Goal: Information Seeking & Learning: Learn about a topic

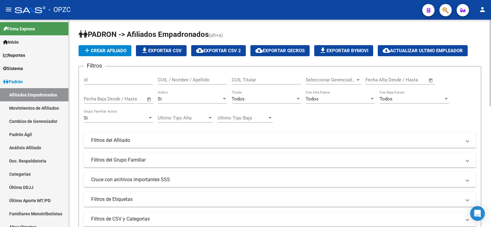
click at [188, 80] on input "CUIL / Nombre / Apellido" at bounding box center [192, 80] width 69 height 6
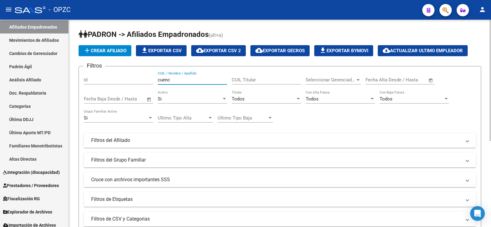
type input "[GEOGRAPHIC_DATA]"
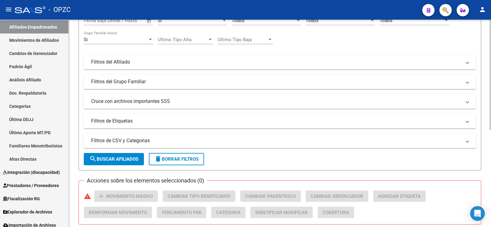
scroll to position [154, 0]
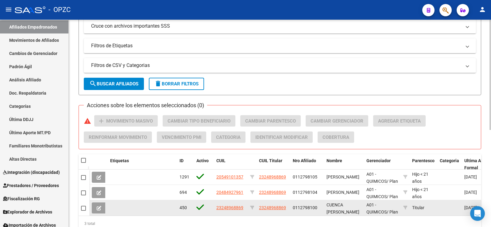
click at [95, 208] on button at bounding box center [99, 207] width 14 height 11
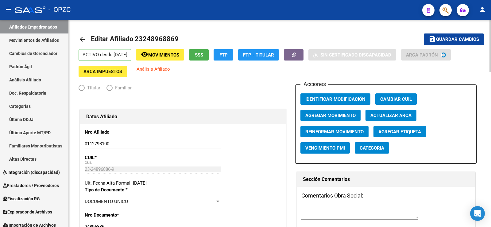
radio input "true"
type input "30-61449884-2"
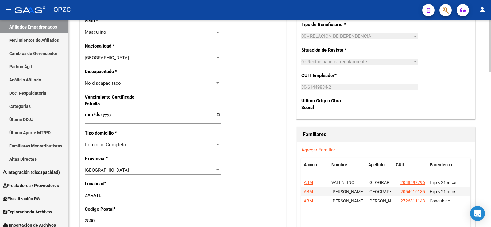
scroll to position [399, 0]
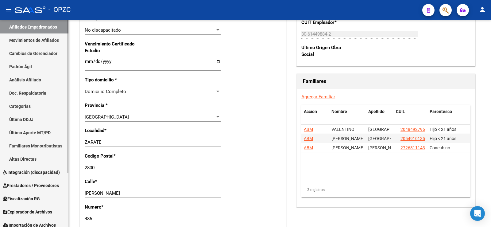
click at [35, 29] on link "Afiliados Empadronados" at bounding box center [34, 26] width 68 height 13
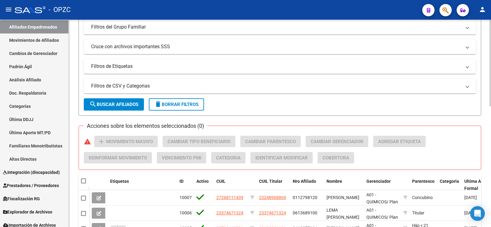
scroll to position [290, 0]
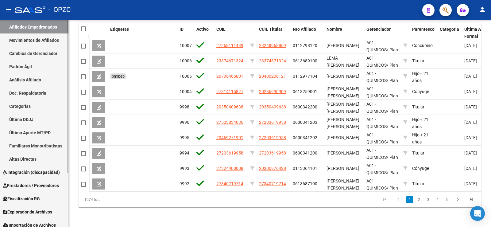
click at [37, 200] on span "Fiscalización RG" at bounding box center [21, 198] width 37 height 7
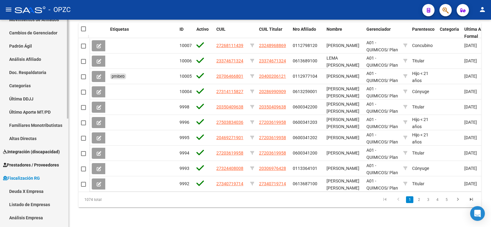
scroll to position [99, 0]
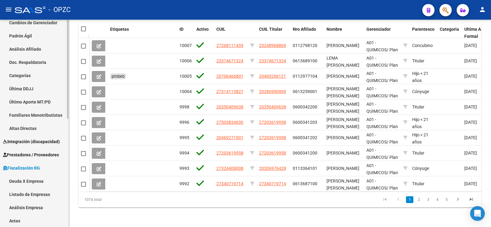
click at [37, 196] on link "Listado de Empresas" at bounding box center [34, 194] width 68 height 13
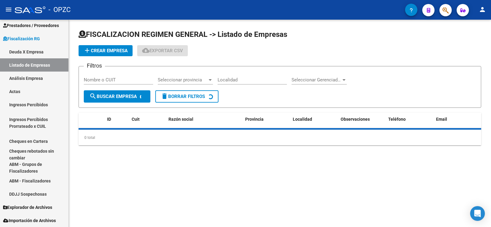
scroll to position [83, 0]
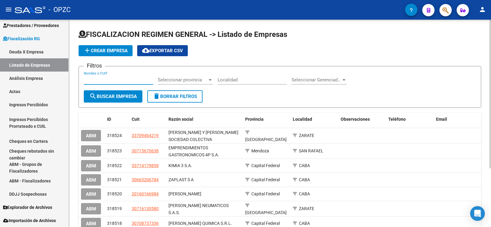
click at [100, 77] on input "Nombre o CUIT" at bounding box center [118, 80] width 69 height 6
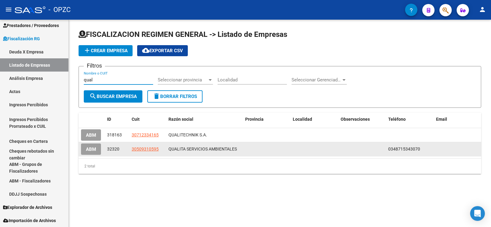
type input "qual"
click at [90, 150] on span "ABM" at bounding box center [91, 149] width 10 height 6
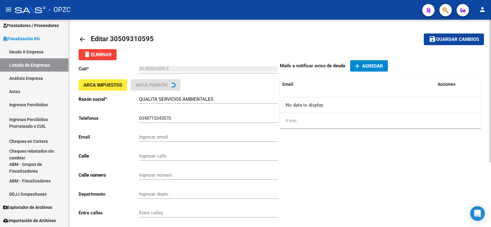
type input "VIAMONTE"
type input "377"
type input "1053"
type input "CABA"
click at [218, 98] on input "QUALITA SERVICIOS AMBIENTALES" at bounding box center [208, 99] width 139 height 6
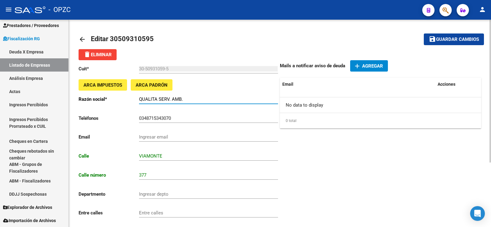
type input "QUALITA SERV. AMB."
click at [451, 39] on span "Guardar cambios" at bounding box center [457, 40] width 43 height 6
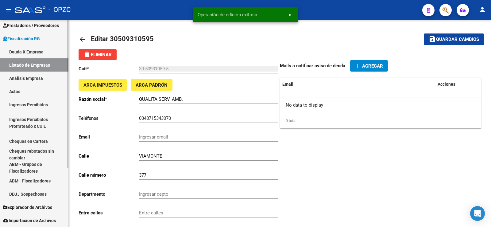
click at [37, 63] on link "Listado de Empresas" at bounding box center [34, 64] width 68 height 13
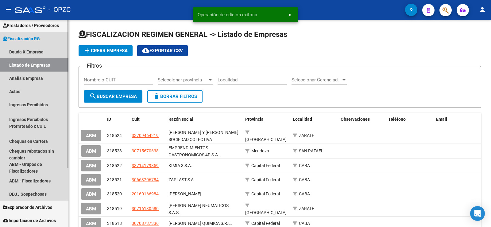
click at [29, 36] on span "Fiscalización RG" at bounding box center [21, 38] width 37 height 7
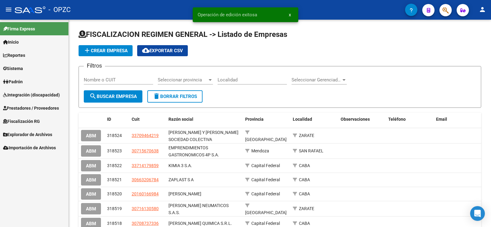
click at [23, 79] on span "Padrón" at bounding box center [13, 81] width 20 height 7
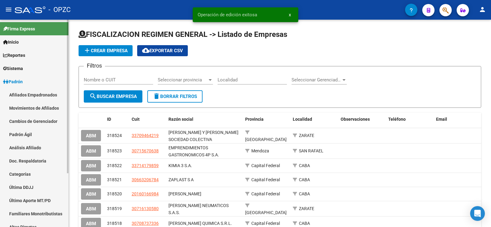
click at [26, 92] on link "Afiliados Empadronados" at bounding box center [34, 94] width 68 height 13
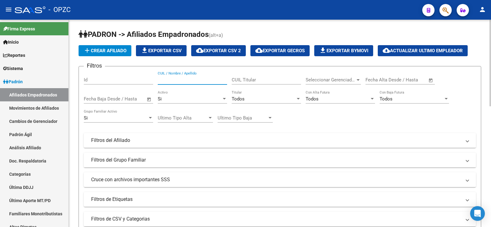
click at [175, 79] on input "CUIL / Nombre / Apellido" at bounding box center [192, 80] width 69 height 6
type input "[PERSON_NAME]"
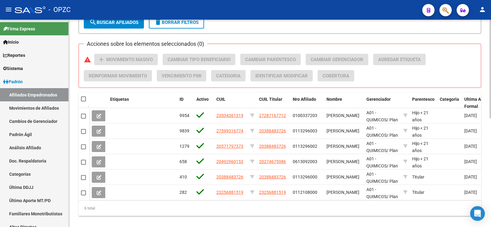
scroll to position [228, 0]
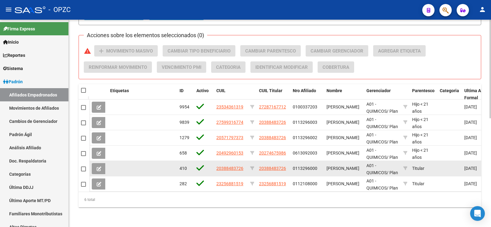
click at [104, 164] on button at bounding box center [99, 168] width 14 height 11
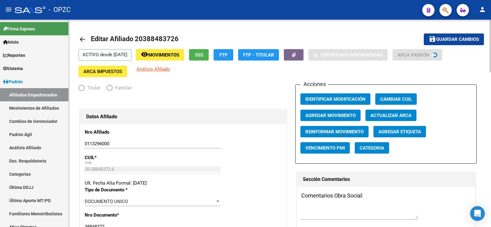
radio input "true"
type input "30-50381106-1"
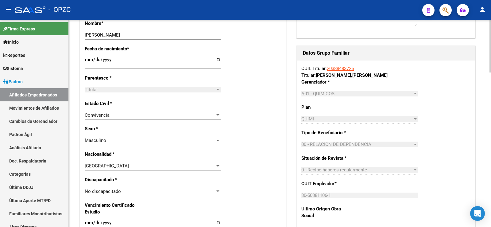
scroll to position [338, 0]
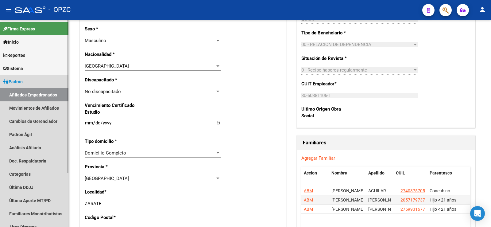
click at [50, 92] on link "Afiliados Empadronados" at bounding box center [34, 94] width 68 height 13
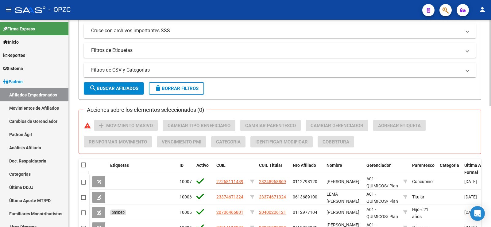
scroll to position [44, 0]
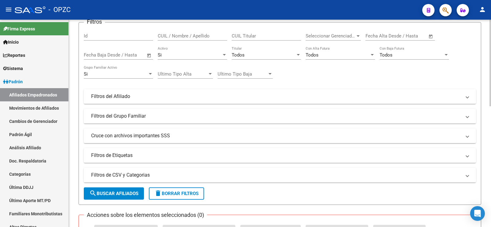
click at [189, 34] on input "CUIL / Nombre / Apellido" at bounding box center [192, 36] width 69 height 6
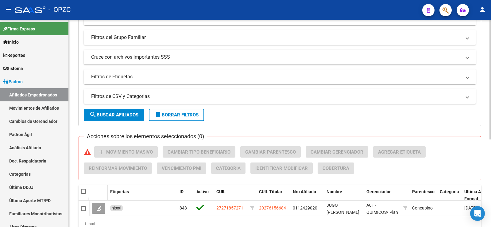
scroll to position [123, 0]
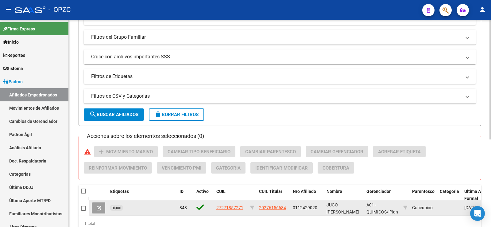
type input "JUGO"
click at [84, 207] on span at bounding box center [83, 208] width 5 height 5
click at [84, 211] on input "checkbox" at bounding box center [83, 211] width 0 height 0
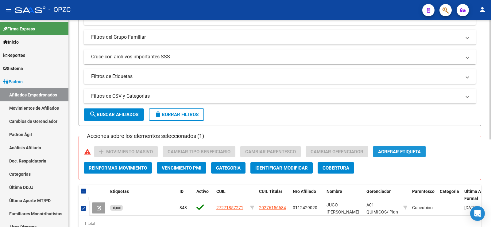
click at [414, 153] on span "Agregar Etiqueta" at bounding box center [399, 152] width 43 height 6
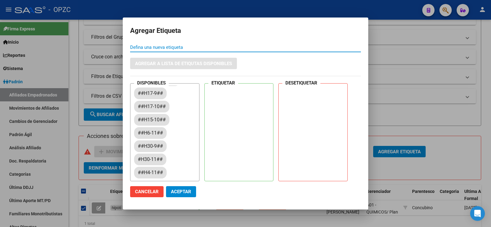
scroll to position [0, 0]
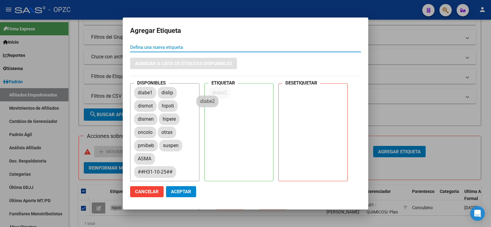
drag, startPoint x: 152, startPoint y: 120, endPoint x: 221, endPoint y: 124, distance: 68.9
click at [186, 192] on span "Aceptar" at bounding box center [181, 192] width 20 height 6
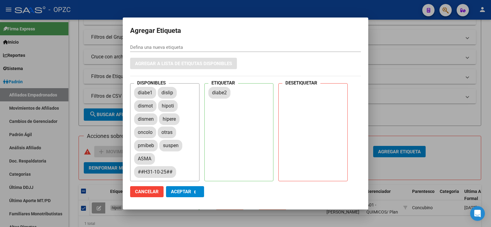
checkbox input "false"
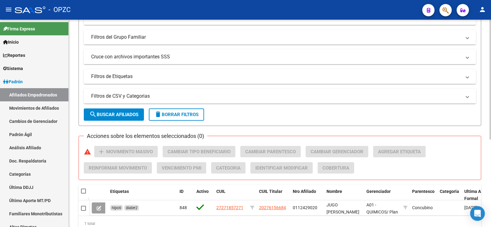
click at [187, 115] on span "delete Borrar Filtros" at bounding box center [176, 115] width 44 height 6
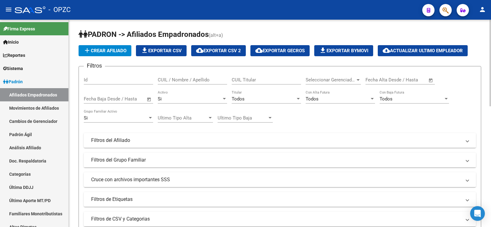
click at [180, 80] on input "CUIL / Nombre / Apellido" at bounding box center [192, 80] width 69 height 6
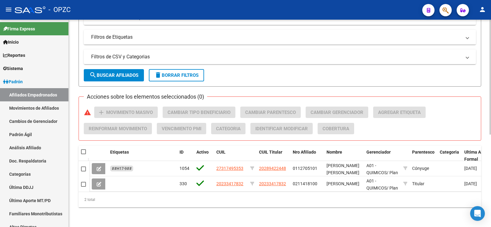
type input "[PERSON_NAME]"
click at [172, 205] on div "2 total" at bounding box center [280, 199] width 403 height 15
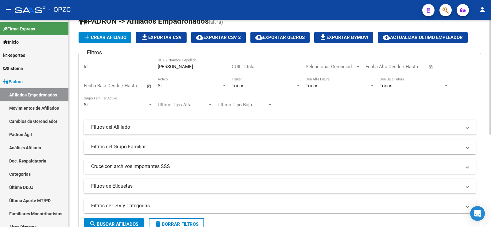
scroll to position [0, 0]
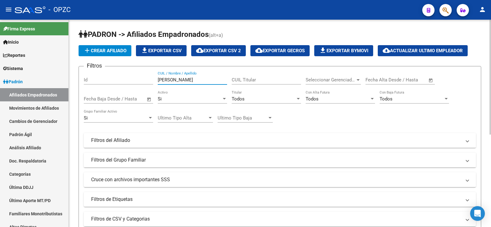
drag, startPoint x: 183, startPoint y: 78, endPoint x: 143, endPoint y: 78, distance: 40.2
click at [143, 78] on div "Filtros Id [PERSON_NAME] / Nombre / Apellido CUIL Titular Seleccionar Gerenciad…" at bounding box center [280, 138] width 393 height 135
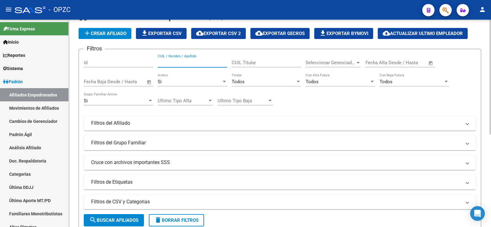
scroll to position [61, 0]
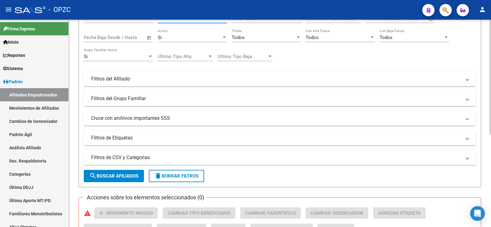
click at [179, 178] on span "delete Borrar Filtros" at bounding box center [176, 176] width 44 height 6
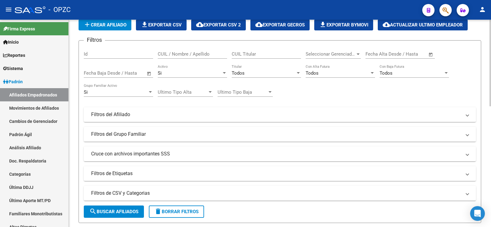
scroll to position [0, 0]
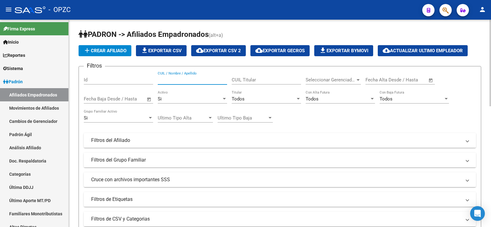
click at [189, 78] on input "CUIL / Nombre / Apellido" at bounding box center [192, 80] width 69 height 6
click at [178, 79] on input "[PERSON_NAME] DI" at bounding box center [192, 80] width 69 height 6
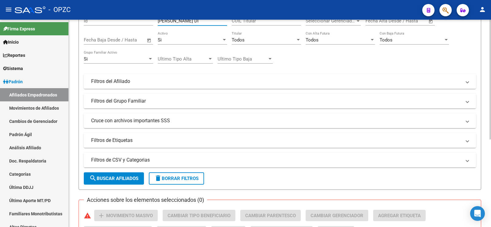
scroll to position [151, 0]
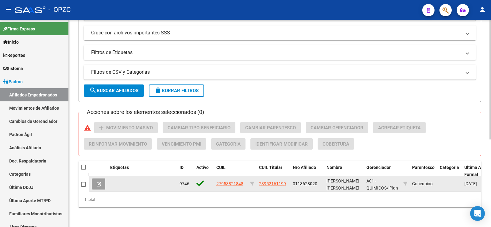
type input "[PERSON_NAME] DI"
click at [103, 181] on button at bounding box center [99, 183] width 14 height 11
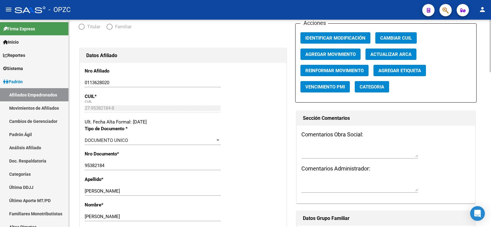
radio input "true"
type input "30-50931059-5"
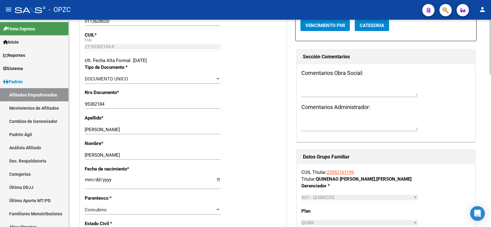
scroll to position [123, 0]
click at [127, 154] on input "[PERSON_NAME]" at bounding box center [153, 155] width 136 height 6
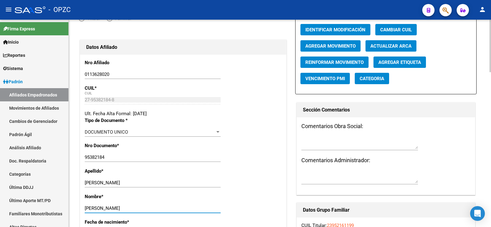
scroll to position [0, 0]
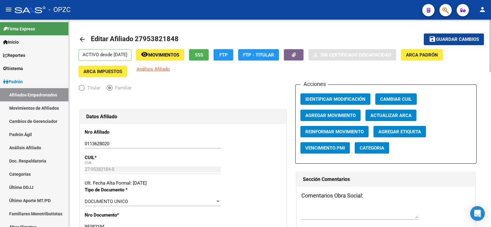
type input "[PERSON_NAME]"
click at [468, 37] on span "Guardar cambios" at bounding box center [457, 40] width 43 height 6
click at [39, 94] on link "Afiliados Empadronados" at bounding box center [34, 94] width 68 height 13
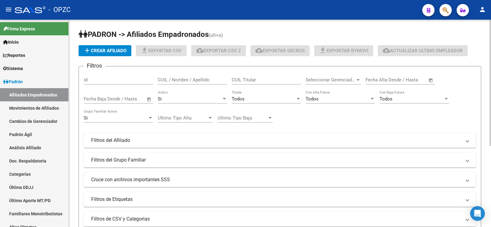
click at [196, 81] on input "CUIL / Nombre / Apellido" at bounding box center [192, 80] width 69 height 6
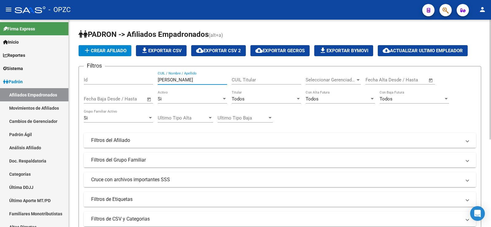
scroll to position [151, 0]
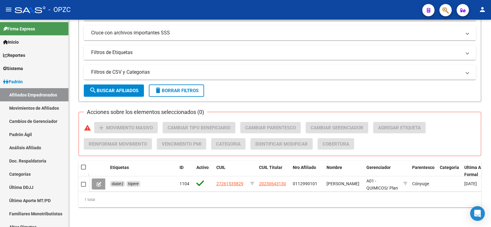
type input "[PERSON_NAME]"
click at [188, 88] on span "delete Borrar Filtros" at bounding box center [176, 91] width 44 height 6
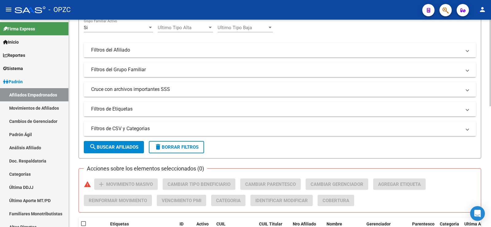
scroll to position [29, 0]
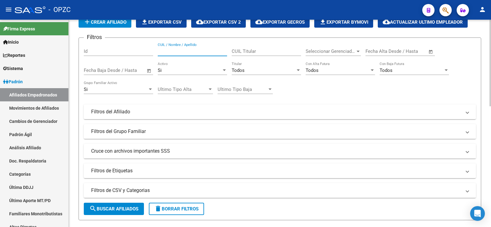
click at [173, 51] on input "CUIL / Nombre / Apellido" at bounding box center [192, 52] width 69 height 6
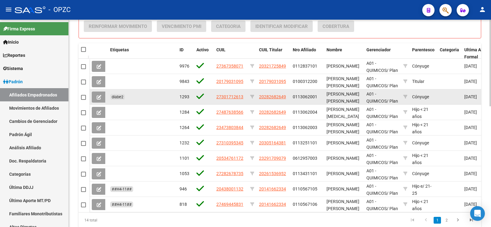
scroll to position [274, 0]
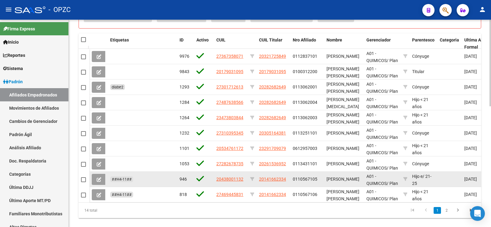
type input "rodrigu"
click at [100, 176] on button at bounding box center [99, 179] width 14 height 11
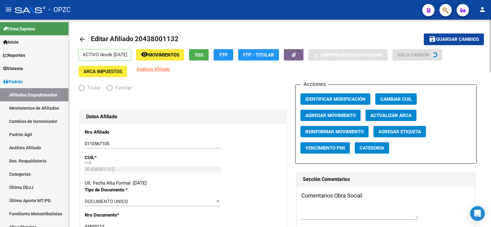
radio input "true"
type input "30-71408390-9"
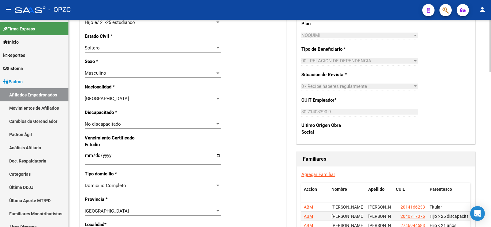
scroll to position [338, 0]
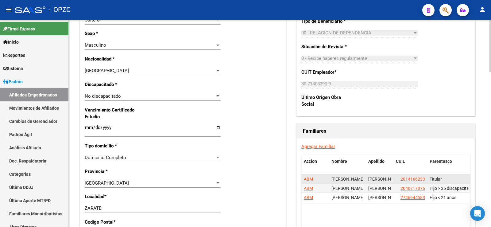
click at [310, 178] on span "ABM" at bounding box center [308, 179] width 9 height 5
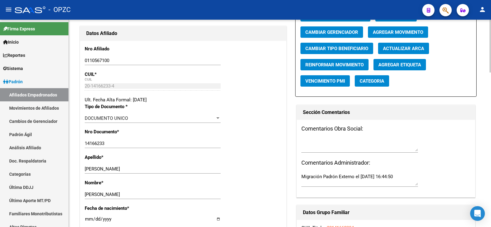
scroll to position [61, 0]
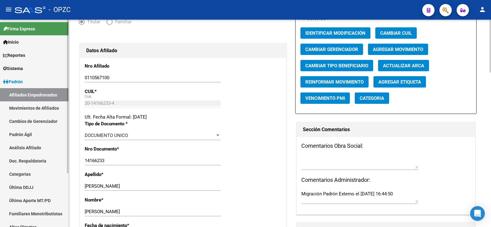
click at [39, 93] on link "Afiliados Empadronados" at bounding box center [34, 94] width 68 height 13
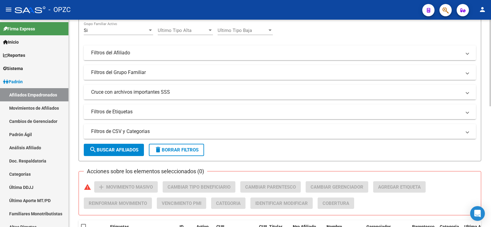
scroll to position [13, 0]
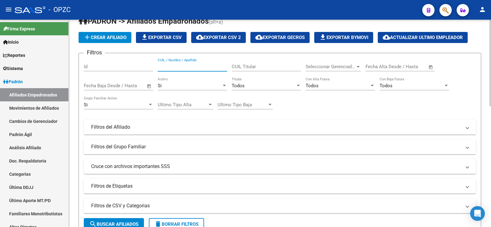
click at [176, 66] on input "CUIL / Nombre / Apellido" at bounding box center [192, 67] width 69 height 6
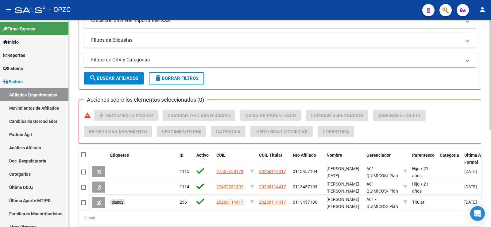
scroll to position [167, 0]
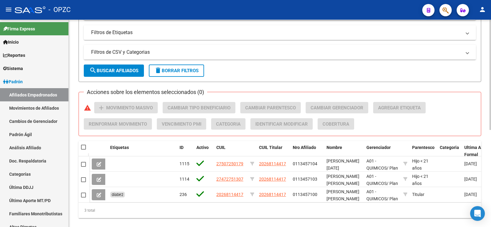
type input "PRADO"
click at [197, 70] on span "delete Borrar Filtros" at bounding box center [176, 71] width 44 height 6
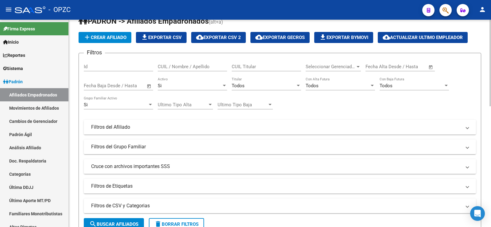
scroll to position [0, 0]
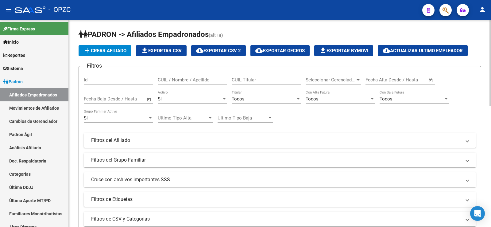
click at [165, 77] on div "CUIL / Nombre / Apellido" at bounding box center [192, 77] width 69 height 13
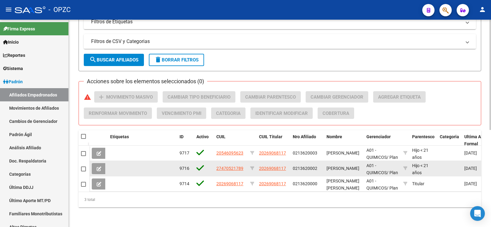
type input "[PERSON_NAME]"
click at [95, 164] on button at bounding box center [99, 168] width 14 height 11
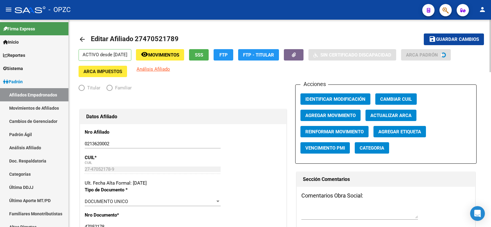
radio input "true"
type input "30-51686811-9"
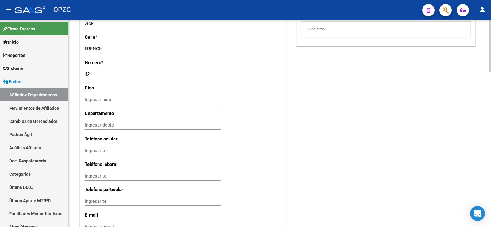
scroll to position [553, 0]
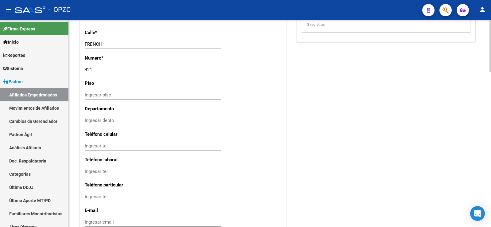
click at [127, 146] on input "Ingresar tel" at bounding box center [153, 146] width 136 height 6
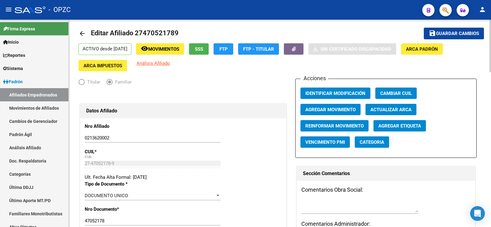
scroll to position [0, 0]
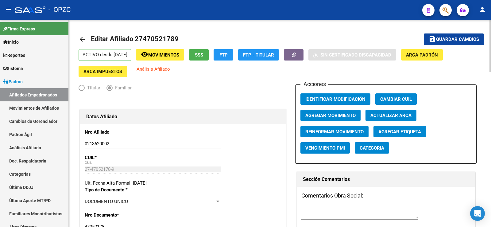
type input "348915519923"
click at [468, 37] on span "Guardar cambios" at bounding box center [457, 40] width 43 height 6
click at [41, 92] on link "Afiliados Empadronados" at bounding box center [34, 94] width 68 height 13
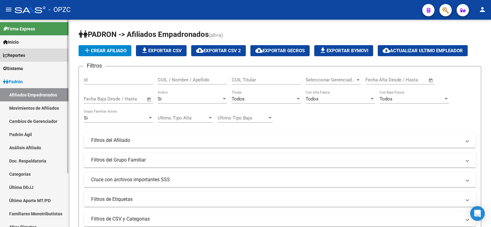
click at [38, 53] on link "Reportes" at bounding box center [34, 55] width 68 height 13
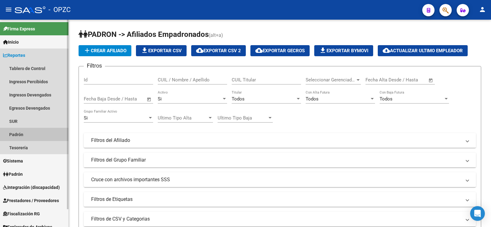
click at [24, 137] on link "Padrón" at bounding box center [34, 134] width 68 height 13
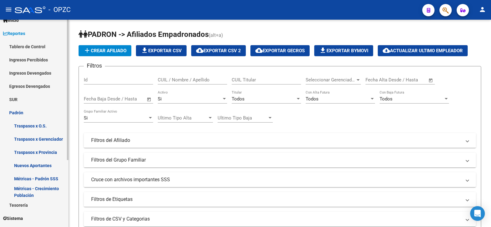
scroll to position [31, 0]
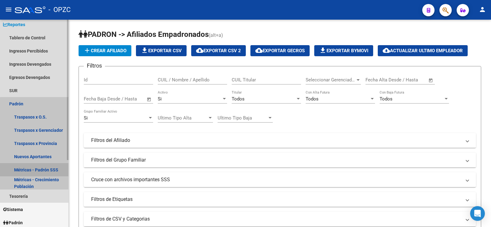
click at [35, 168] on link "Métricas - Padrón SSS" at bounding box center [34, 169] width 68 height 13
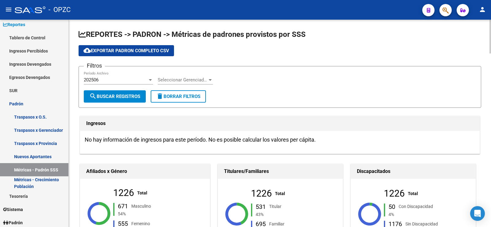
click at [148, 78] on div at bounding box center [151, 79] width 6 height 5
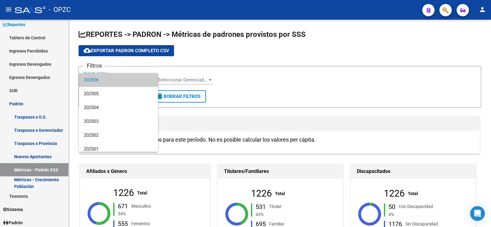
click at [309, 83] on div at bounding box center [245, 113] width 491 height 227
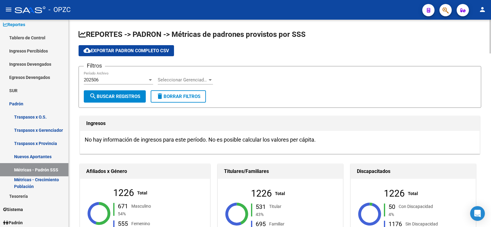
click at [147, 80] on div "202506" at bounding box center [116, 80] width 64 height 6
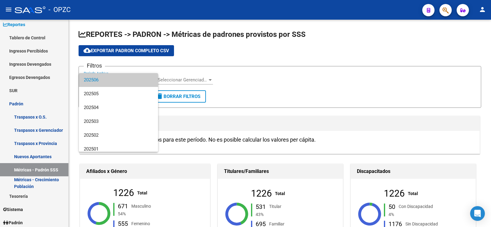
click at [295, 83] on div at bounding box center [245, 113] width 491 height 227
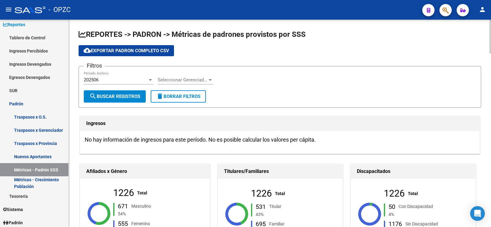
drag, startPoint x: 175, startPoint y: 33, endPoint x: 307, endPoint y: 33, distance: 132.7
click at [307, 33] on h1 "REPORTES -> PADRON -> Métricas de padrones provistos por SSS" at bounding box center [280, 34] width 403 height 11
click at [341, 44] on app-list-header "REPORTES -> PADRON -> Métricas de padrones provistos por SSS cloud_download Exp…" at bounding box center [280, 68] width 403 height 78
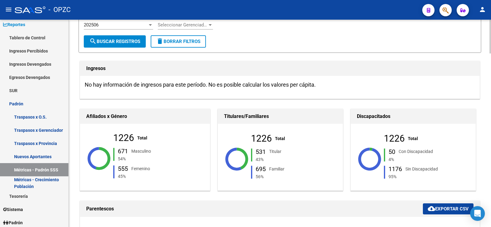
scroll to position [61, 0]
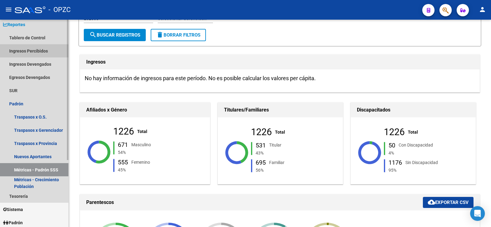
click at [45, 48] on link "Ingresos Percibidos" at bounding box center [34, 50] width 68 height 13
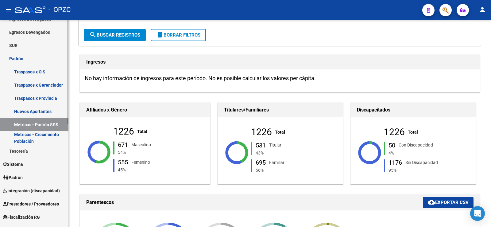
scroll to position [205, 0]
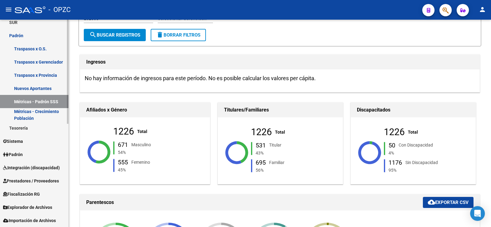
click at [71, 154] on mat-sidenav-container "Firma Express Inicio Calendario SSS Instructivos Contacto OS Reportes Tablero d…" at bounding box center [245, 123] width 491 height 207
click at [70, 175] on mat-sidenav-container "Firma Express Inicio Calendario SSS Instructivos Contacto OS Reportes Tablero d…" at bounding box center [245, 123] width 491 height 207
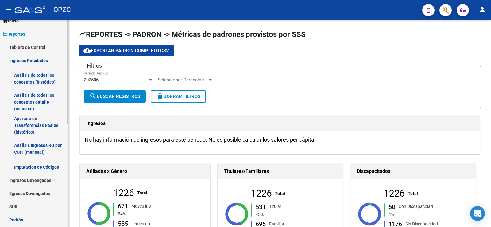
scroll to position [0, 0]
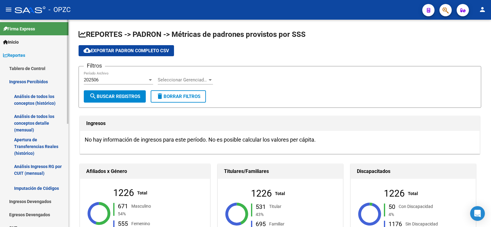
click at [40, 79] on link "Ingresos Percibidos" at bounding box center [34, 81] width 68 height 13
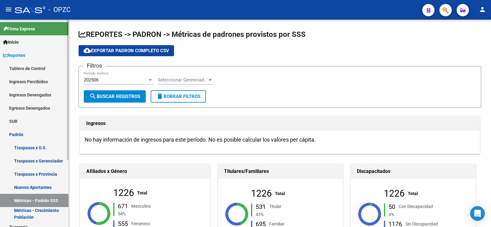
click at [44, 81] on link "Ingresos Percibidos" at bounding box center [34, 81] width 68 height 13
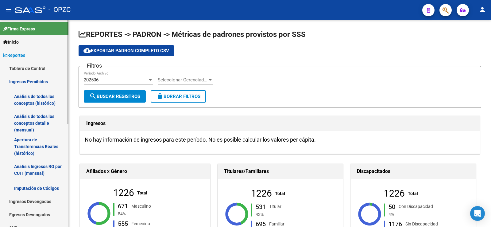
click at [53, 166] on link "Análisis Ingresos RG por CUIT (mensual)" at bounding box center [34, 169] width 68 height 23
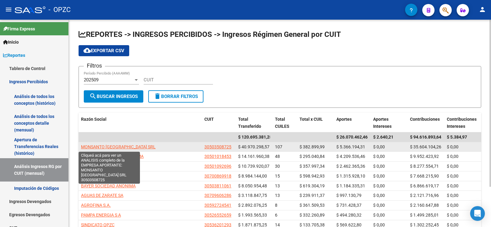
click at [122, 146] on span "MONSANTO [GEOGRAPHIC_DATA] SRL" at bounding box center [118, 146] width 75 height 5
type textarea "30503508725"
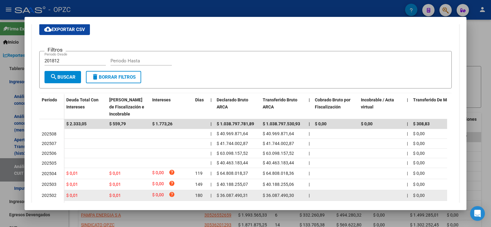
scroll to position [92, 0]
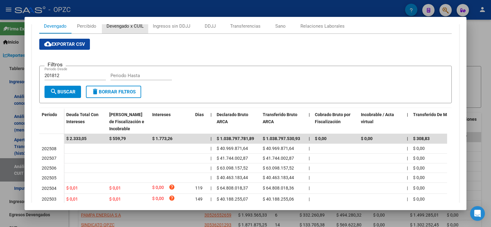
click at [137, 25] on div "Devengado x CUIL" at bounding box center [125, 26] width 37 height 7
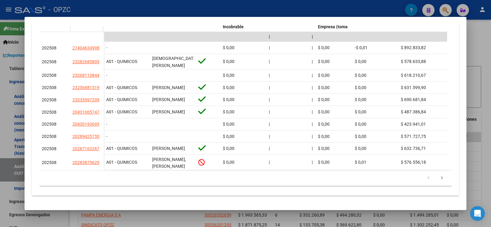
scroll to position [213, 0]
click at [490, 35] on div at bounding box center [245, 113] width 491 height 227
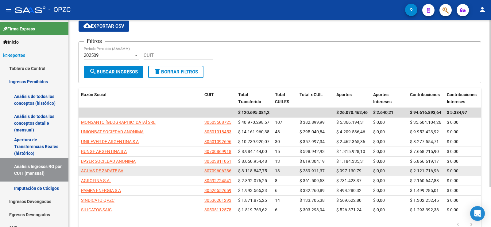
scroll to position [0, 0]
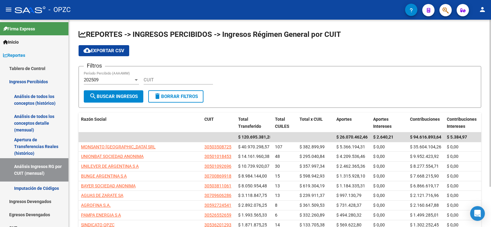
click at [135, 80] on div at bounding box center [137, 79] width 6 height 5
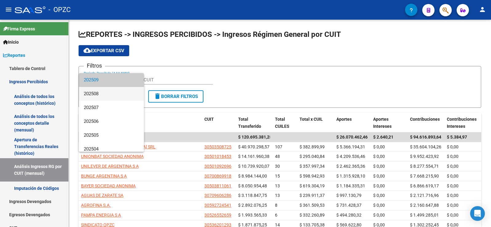
click at [113, 95] on span "202508" at bounding box center [111, 94] width 55 height 14
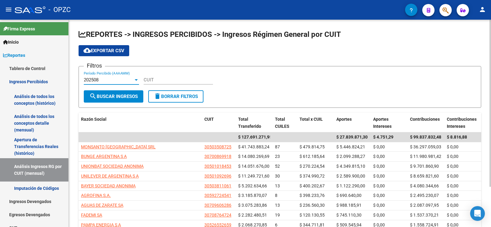
click at [132, 77] on div "202508" at bounding box center [109, 80] width 50 height 6
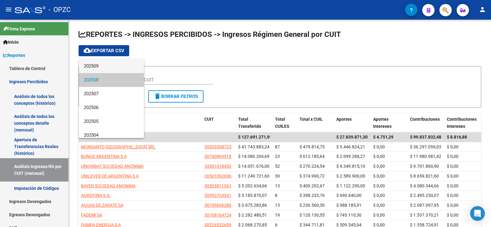
click at [117, 67] on span "202509" at bounding box center [111, 66] width 55 height 14
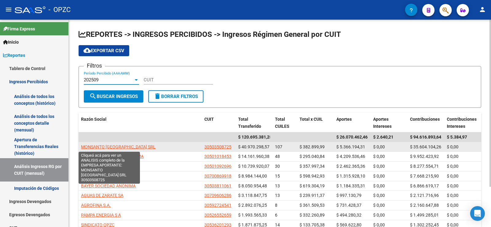
click at [114, 146] on span "MONSANTO [GEOGRAPHIC_DATA] SRL" at bounding box center [118, 146] width 75 height 5
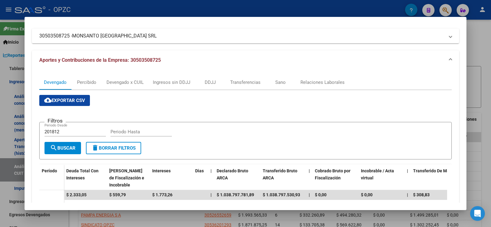
scroll to position [31, 0]
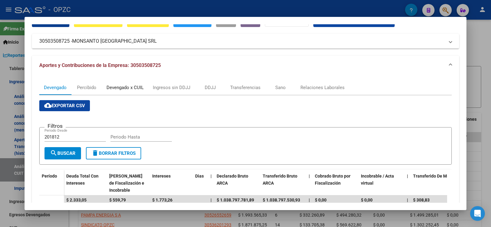
click at [124, 87] on div "Devengado x CUIL" at bounding box center [125, 87] width 37 height 7
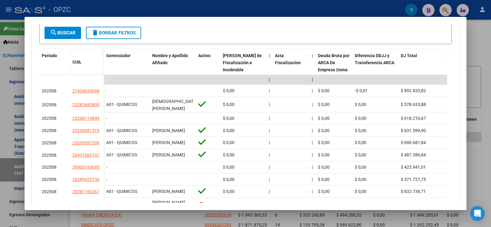
scroll to position [182, 0]
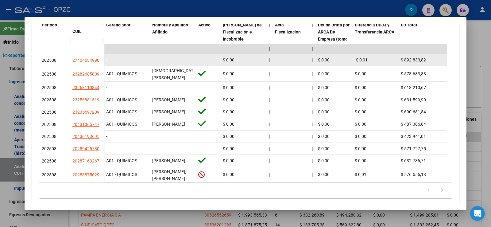
drag, startPoint x: 71, startPoint y: 59, endPoint x: 100, endPoint y: 61, distance: 28.9
click at [100, 61] on datatable-body-cell "27404634998" at bounding box center [87, 60] width 34 height 12
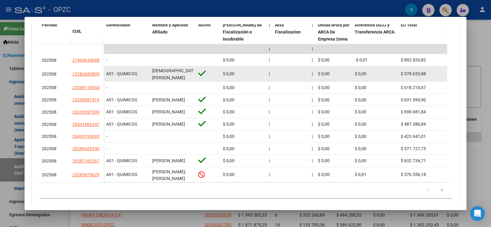
scroll to position [151, 0]
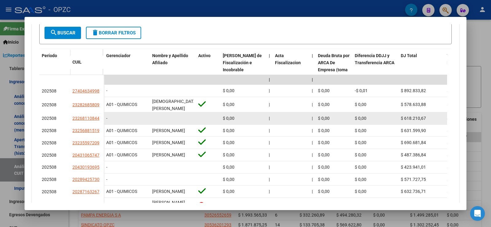
drag, startPoint x: 115, startPoint y: 118, endPoint x: 178, endPoint y: 117, distance: 63.0
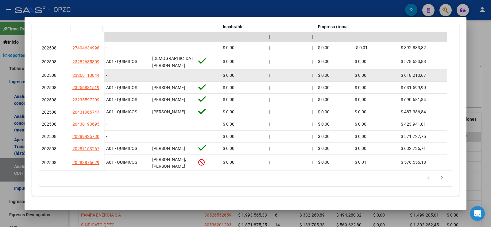
scroll to position [213, 0]
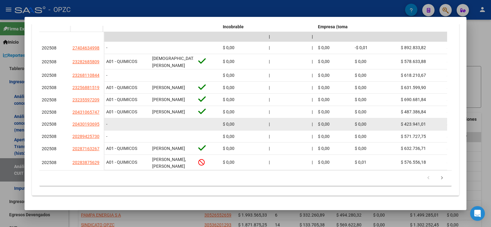
drag, startPoint x: 123, startPoint y: 118, endPoint x: 169, endPoint y: 117, distance: 46.1
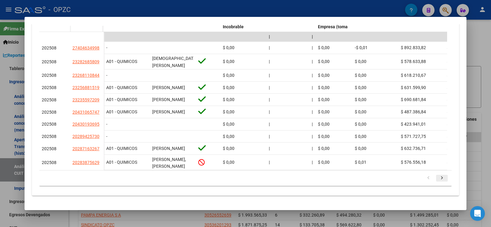
click at [438, 178] on icon "go to next page" at bounding box center [442, 178] width 8 height 7
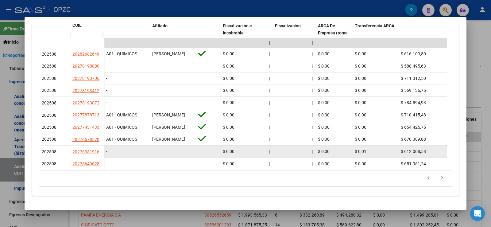
scroll to position [207, 0]
click at [151, 146] on datatable-body-cell at bounding box center [173, 152] width 46 height 12
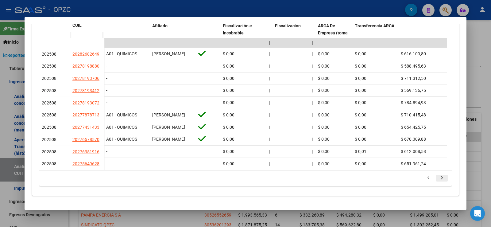
click at [439, 178] on icon "go to next page" at bounding box center [442, 178] width 8 height 7
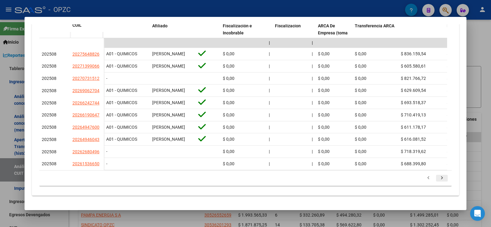
click at [438, 182] on icon "go to next page" at bounding box center [442, 178] width 8 height 7
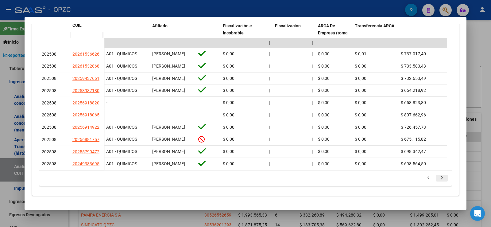
click at [438, 182] on icon "go to next page" at bounding box center [442, 178] width 8 height 7
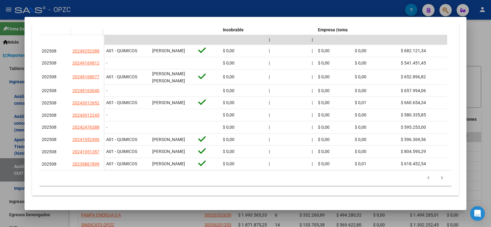
click at [487, 178] on div at bounding box center [245, 113] width 491 height 227
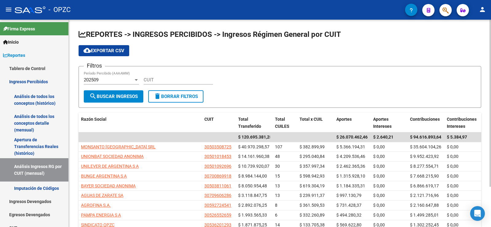
click at [113, 50] on span "cloud_download Exportar CSV" at bounding box center [104, 51] width 41 height 6
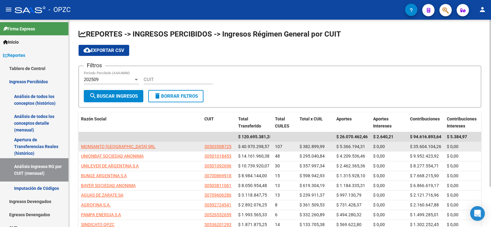
scroll to position [0, 0]
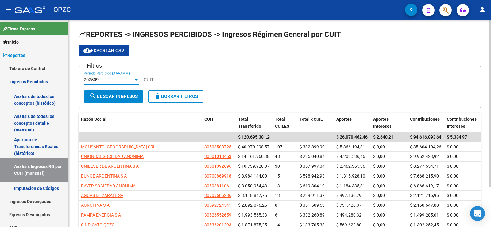
click at [134, 77] on div "202509" at bounding box center [111, 80] width 55 height 6
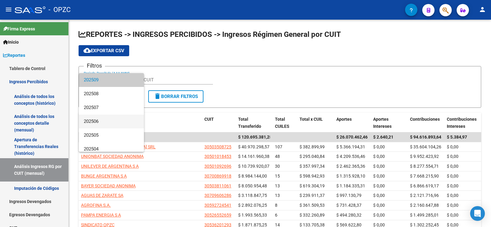
click at [99, 121] on span "202506" at bounding box center [111, 122] width 55 height 14
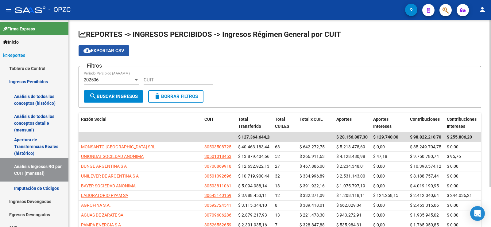
click at [105, 51] on span "cloud_download Exportar CSV" at bounding box center [104, 51] width 41 height 6
click at [135, 80] on div at bounding box center [136, 80] width 3 height 2
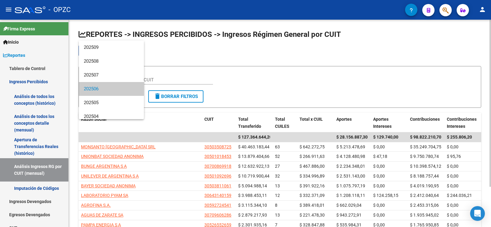
scroll to position [9, 0]
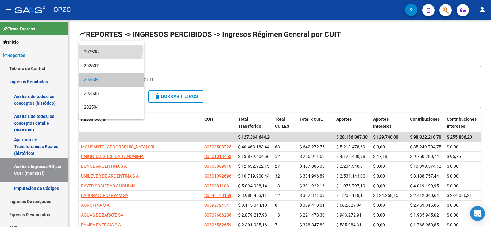
click at [110, 50] on span "202508" at bounding box center [111, 52] width 55 height 14
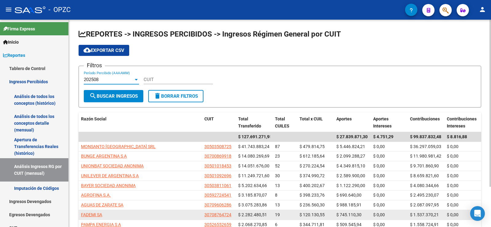
scroll to position [0, 0]
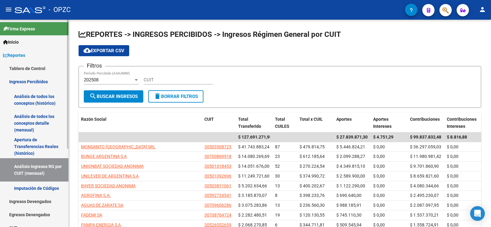
click at [23, 80] on link "Ingresos Percibidos" at bounding box center [34, 81] width 68 height 13
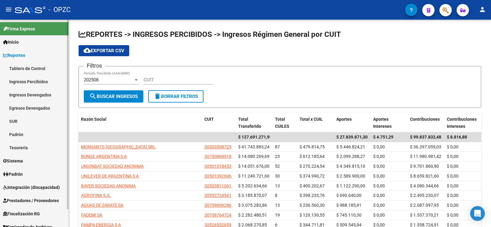
click at [25, 52] on span "Reportes" at bounding box center [14, 55] width 22 height 7
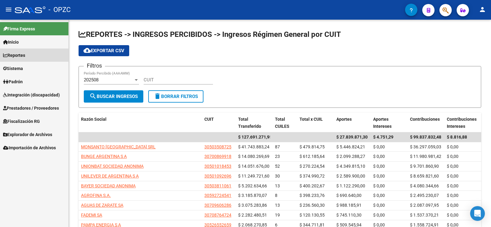
click at [25, 52] on span "Reportes" at bounding box center [14, 55] width 22 height 7
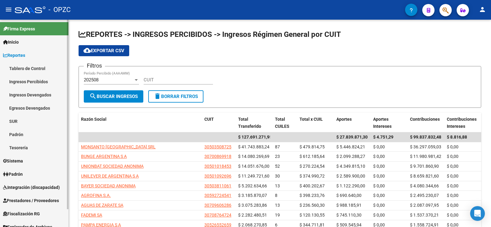
click at [32, 80] on link "Ingresos Percibidos" at bounding box center [34, 81] width 68 height 13
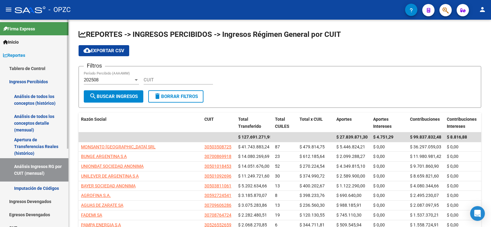
click at [31, 98] on link "Análisis de todos los conceptos (histórico)" at bounding box center [34, 99] width 68 height 23
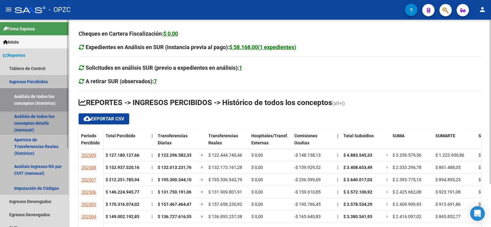
click at [34, 121] on link "Análisis de todos los conceptos detalle (mensual)" at bounding box center [34, 122] width 68 height 23
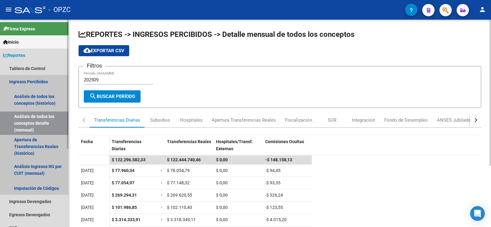
click at [36, 82] on link "Ingresos Percibidos" at bounding box center [34, 81] width 68 height 13
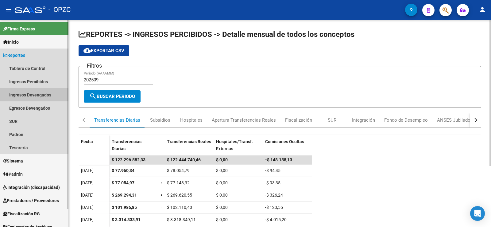
click at [37, 92] on link "Ingresos Devengados" at bounding box center [34, 94] width 68 height 13
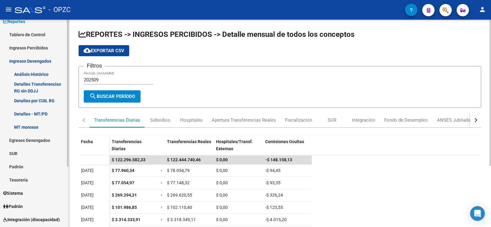
scroll to position [61, 0]
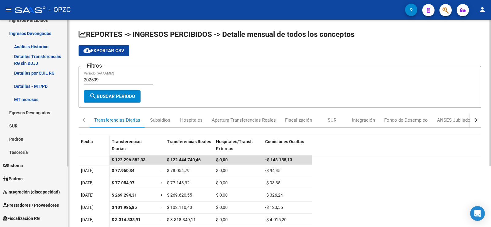
click at [33, 139] on link "Padrón" at bounding box center [34, 138] width 68 height 13
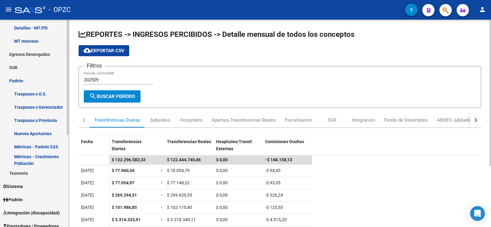
scroll to position [123, 0]
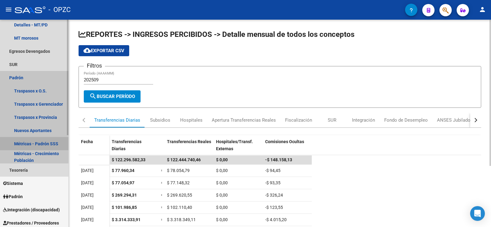
click at [38, 143] on link "Métricas - Padrón SSS" at bounding box center [34, 143] width 68 height 13
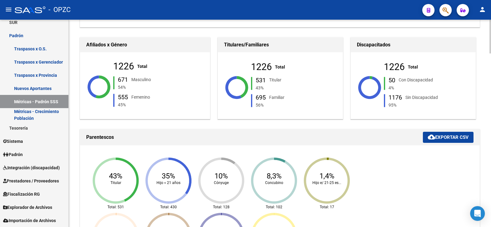
scroll to position [123, 0]
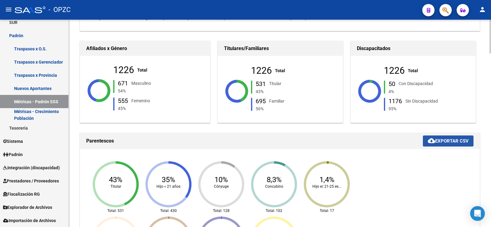
click at [449, 139] on span "cloud_download Exportar CSV" at bounding box center [448, 141] width 41 height 6
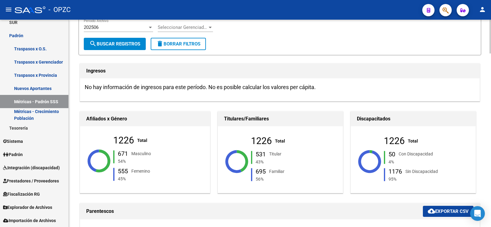
scroll to position [0, 0]
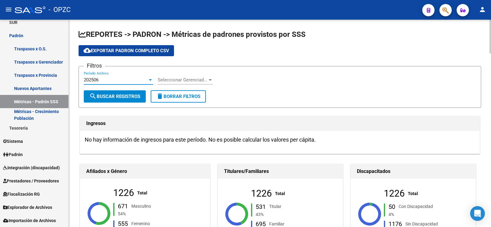
click at [149, 81] on div at bounding box center [151, 79] width 6 height 5
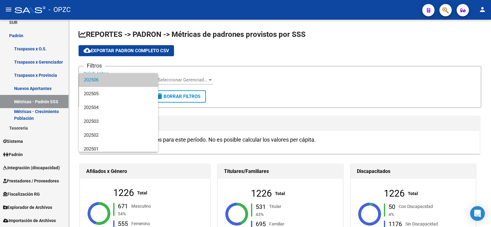
click at [274, 85] on div at bounding box center [245, 113] width 491 height 227
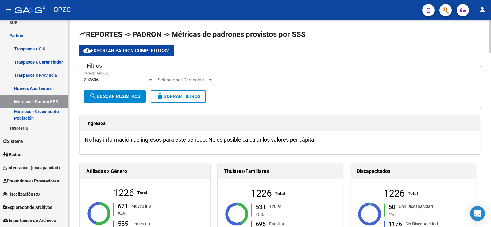
drag, startPoint x: 225, startPoint y: 171, endPoint x: 316, endPoint y: 175, distance: 90.7
click at [316, 175] on div "Titulares/Familiares 1226 Total 531 Titular 43% 695 Familiar 56%" at bounding box center [281, 205] width 126 height 82
click at [171, 174] on div "1226 Total 671 Masculino 54% 555 [DEMOGRAPHIC_DATA] 45%" at bounding box center [160, 214] width 94 height 80
click at [67, 166] on div at bounding box center [68, 157] width 2 height 140
click at [99, 80] on span "202506" at bounding box center [91, 80] width 15 height 6
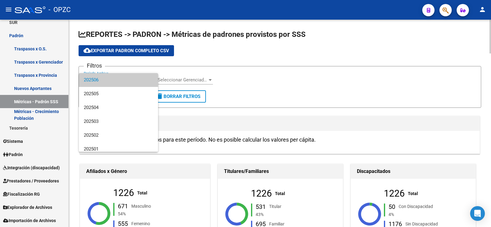
click at [99, 80] on span "202506" at bounding box center [118, 80] width 69 height 14
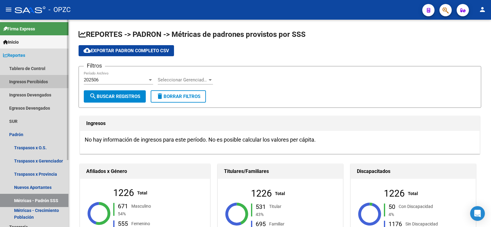
click at [30, 79] on link "Ingresos Percibidos" at bounding box center [34, 81] width 68 height 13
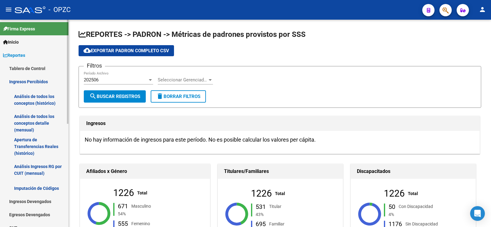
click at [39, 122] on link "Análisis de todos los conceptos detalle (mensual)" at bounding box center [34, 122] width 68 height 23
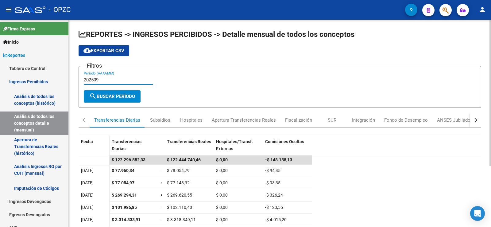
click at [117, 79] on input "202509" at bounding box center [118, 80] width 69 height 6
click at [480, 211] on icon "Open Intercom Messenger" at bounding box center [477, 213] width 7 height 8
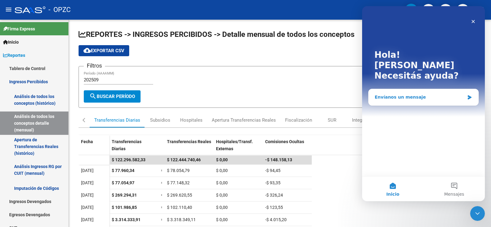
click at [428, 89] on div "Envíanos un mensaje" at bounding box center [424, 97] width 110 height 16
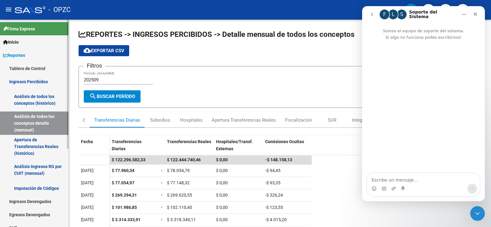
click at [38, 83] on link "Ingresos Percibidos" at bounding box center [34, 81] width 68 height 13
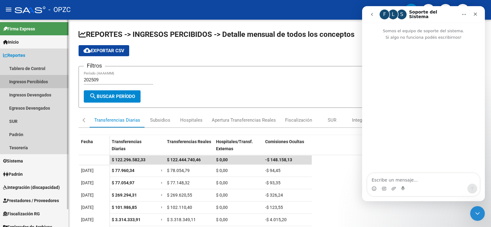
click at [38, 83] on link "Ingresos Percibidos" at bounding box center [34, 81] width 68 height 13
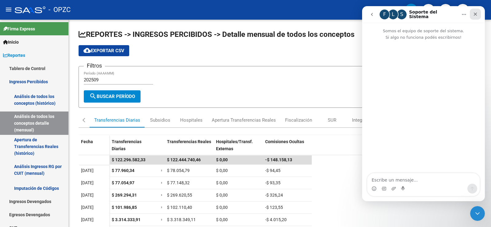
click at [478, 12] on icon "Cerrar" at bounding box center [475, 14] width 5 height 5
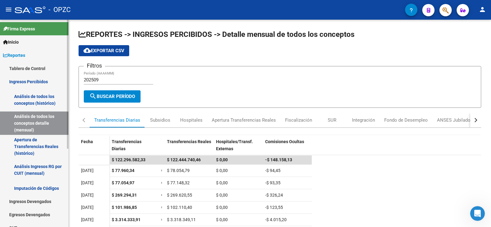
click at [52, 169] on link "Análisis Ingresos RG por CUIT (mensual)" at bounding box center [34, 169] width 68 height 23
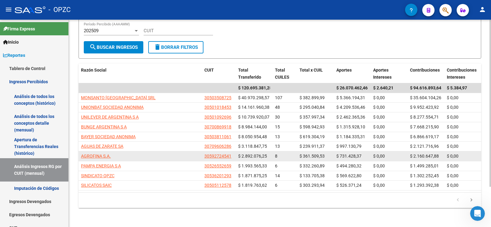
scroll to position [50, 0]
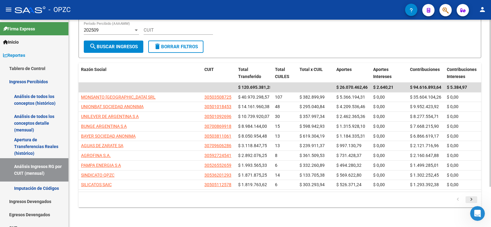
click at [471, 199] on icon "go to next page" at bounding box center [472, 200] width 8 height 7
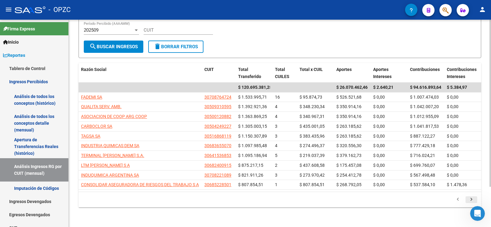
click at [471, 199] on icon "go to next page" at bounding box center [472, 200] width 8 height 7
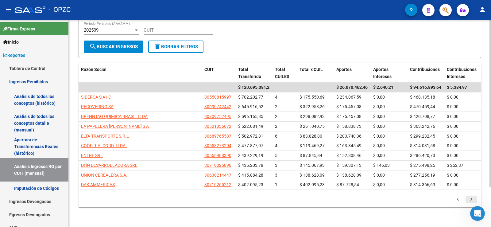
click at [471, 199] on icon "go to next page" at bounding box center [472, 200] width 8 height 7
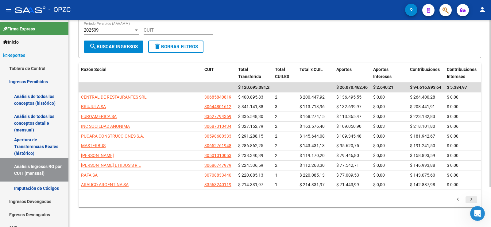
click at [471, 199] on icon "go to next page" at bounding box center [472, 200] width 8 height 7
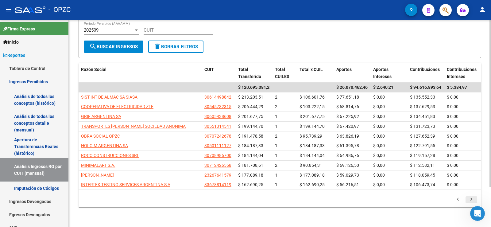
click at [471, 199] on icon "go to next page" at bounding box center [472, 200] width 8 height 7
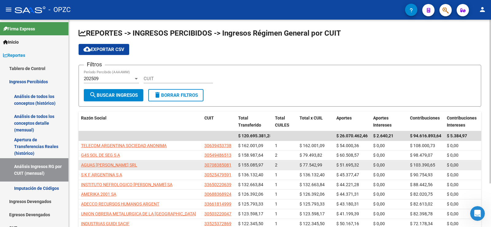
scroll to position [0, 0]
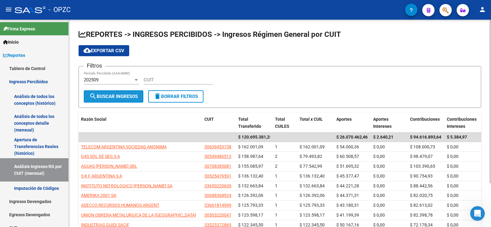
click at [124, 97] on span "search Buscar Ingresos" at bounding box center [113, 97] width 49 height 6
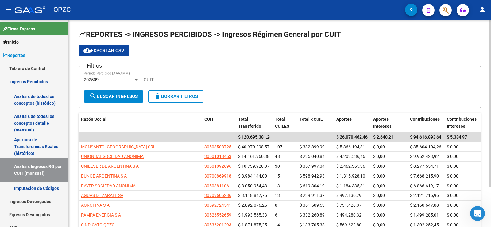
click at [110, 52] on span "cloud_download Exportar CSV" at bounding box center [104, 51] width 41 height 6
click at [33, 54] on link "Reportes" at bounding box center [34, 55] width 68 height 13
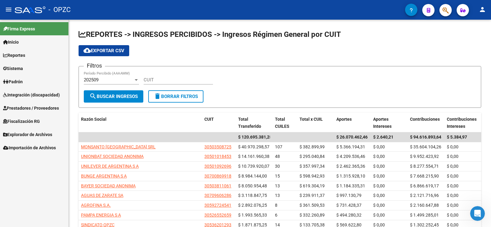
click at [33, 54] on link "Reportes" at bounding box center [34, 55] width 68 height 13
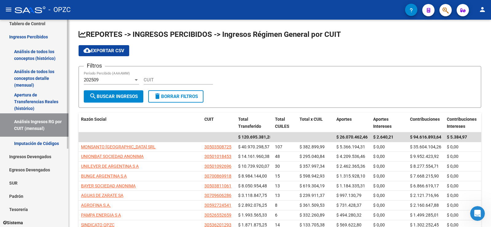
scroll to position [61, 0]
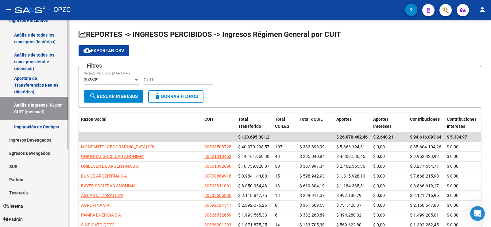
click at [46, 137] on link "Ingresos Devengados" at bounding box center [34, 139] width 68 height 13
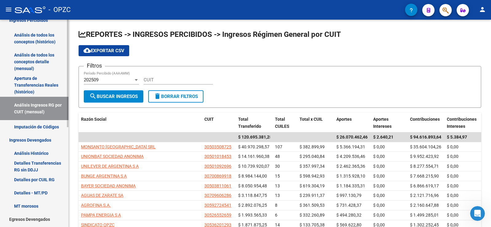
click at [46, 137] on link "Ingresos Devengados" at bounding box center [34, 139] width 68 height 13
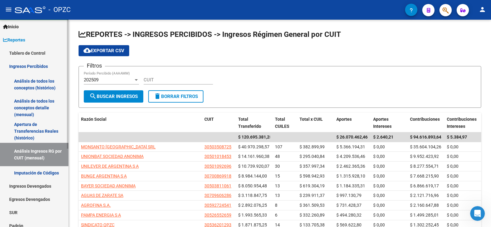
scroll to position [0, 0]
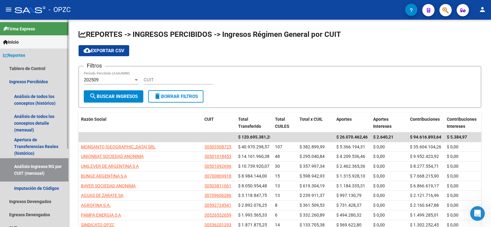
click at [36, 55] on link "Reportes" at bounding box center [34, 55] width 68 height 13
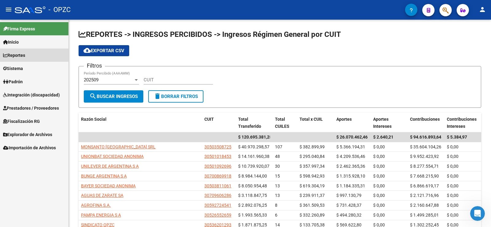
click at [30, 57] on link "Reportes" at bounding box center [34, 55] width 68 height 13
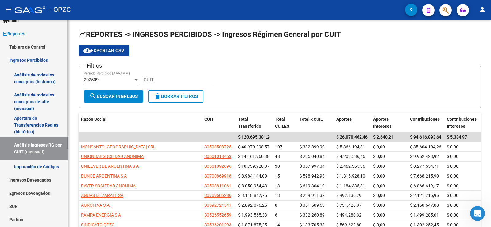
scroll to position [31, 0]
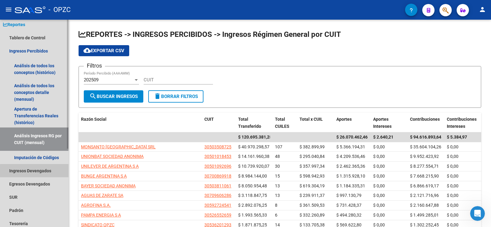
click at [43, 172] on link "Ingresos Devengados" at bounding box center [34, 170] width 68 height 13
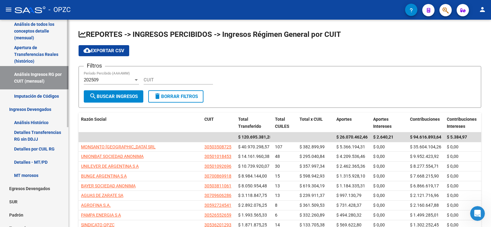
scroll to position [61, 0]
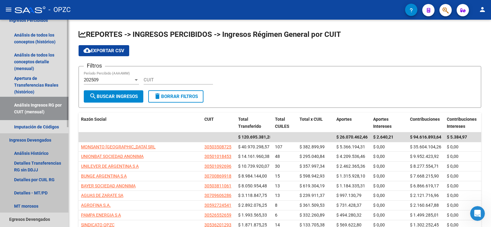
click at [48, 136] on link "Ingresos Devengados" at bounding box center [34, 139] width 68 height 13
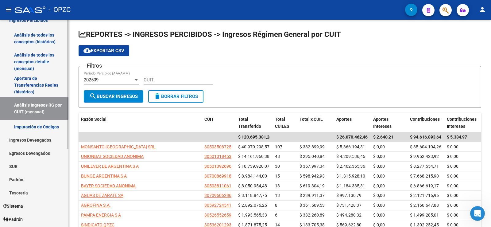
click at [48, 136] on link "Ingresos Devengados" at bounding box center [34, 139] width 68 height 13
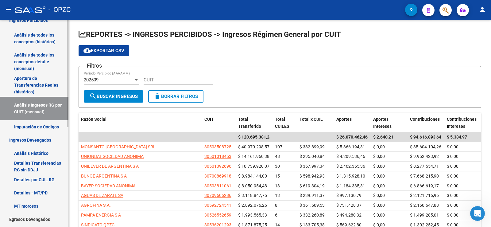
click at [39, 109] on link "Análisis Ingresos RG por CUIT (mensual)" at bounding box center [34, 108] width 68 height 23
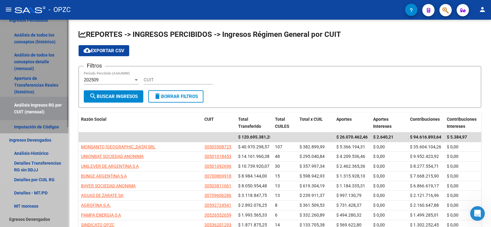
click at [39, 109] on link "Análisis Ingresos RG por CUIT (mensual)" at bounding box center [34, 108] width 68 height 23
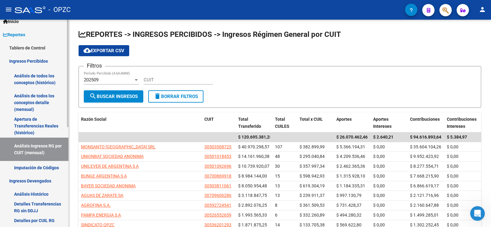
scroll to position [31, 0]
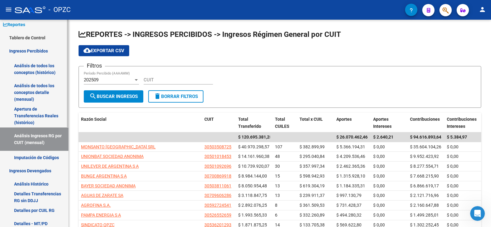
click at [37, 50] on link "Ingresos Percibidos" at bounding box center [34, 50] width 68 height 13
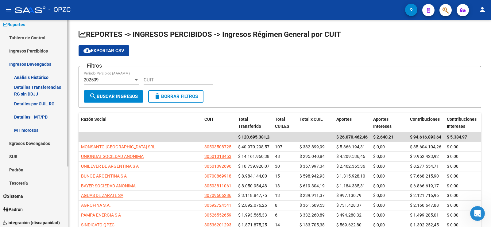
click at [31, 103] on link "Detalles por CUIL RG" at bounding box center [34, 103] width 68 height 13
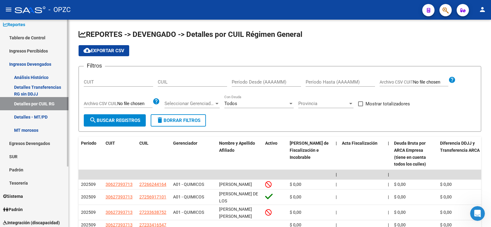
click at [28, 84] on link "Detalles Transferencias RG sin DDJJ" at bounding box center [34, 90] width 68 height 13
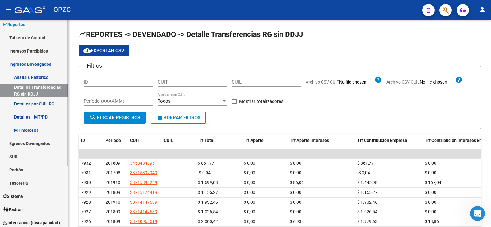
click at [29, 61] on link "Ingresos Devengados" at bounding box center [34, 63] width 68 height 13
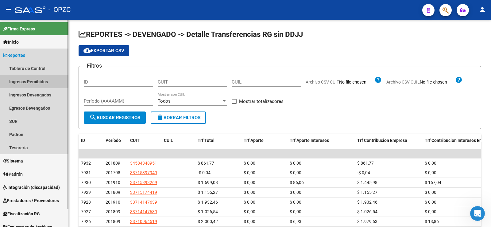
click at [27, 81] on link "Ingresos Percibidos" at bounding box center [34, 81] width 68 height 13
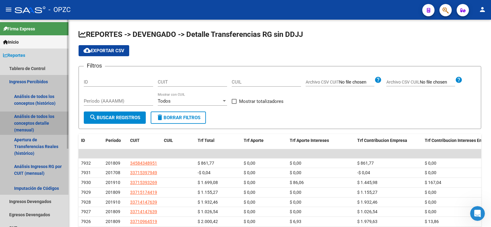
click at [24, 122] on link "Análisis de todos los conceptos detalle (mensual)" at bounding box center [34, 122] width 68 height 23
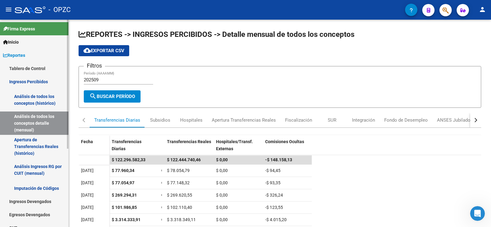
click at [43, 166] on link "Análisis Ingresos RG por CUIT (mensual)" at bounding box center [34, 169] width 68 height 23
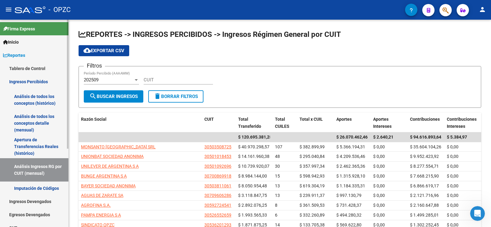
click at [19, 69] on link "Tablero de Control" at bounding box center [34, 68] width 68 height 13
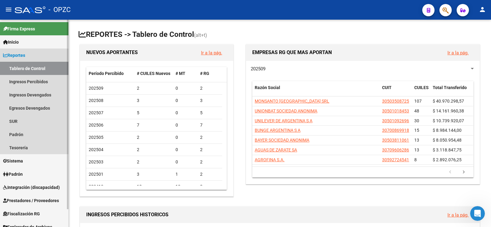
click at [19, 69] on link "Tablero de Control" at bounding box center [34, 68] width 68 height 13
click at [26, 51] on link "Reportes" at bounding box center [34, 55] width 68 height 13
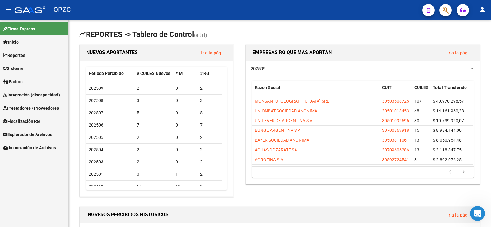
click at [25, 52] on span "Reportes" at bounding box center [14, 55] width 22 height 7
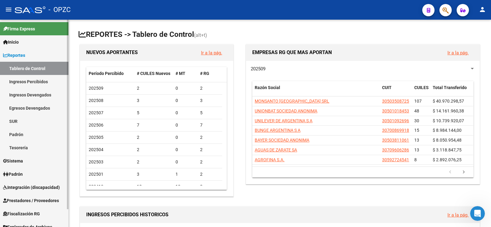
click at [30, 93] on link "Ingresos Devengados" at bounding box center [34, 94] width 68 height 13
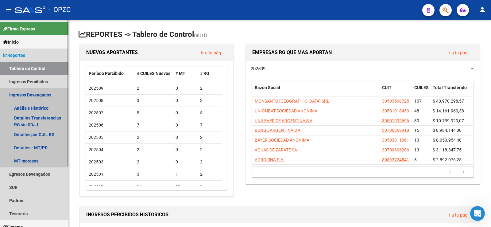
click at [34, 92] on link "Ingresos Devengados" at bounding box center [34, 94] width 68 height 13
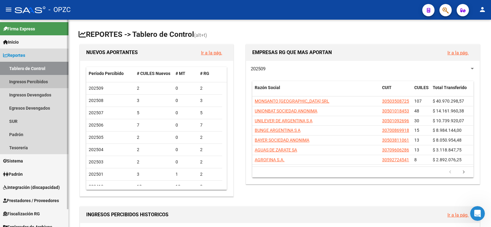
click at [31, 80] on link "Ingresos Percibidos" at bounding box center [34, 81] width 68 height 13
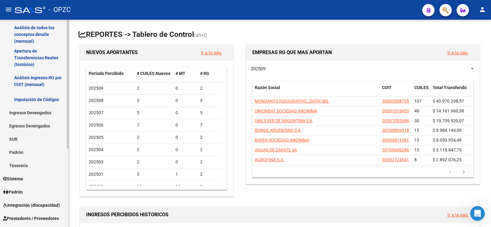
scroll to position [92, 0]
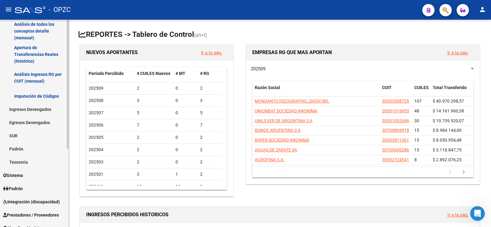
click at [23, 187] on span "Padrón" at bounding box center [13, 188] width 20 height 7
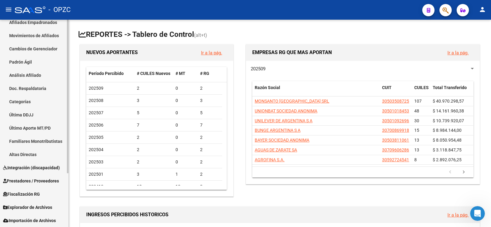
scroll to position [72, 0]
click at [43, 138] on link "Familiares Monotributistas" at bounding box center [34, 141] width 68 height 13
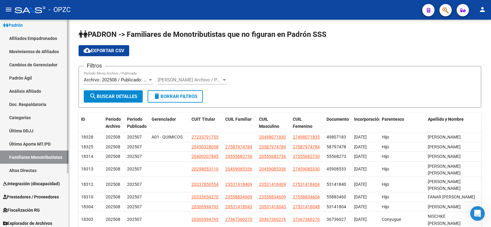
scroll to position [42, 0]
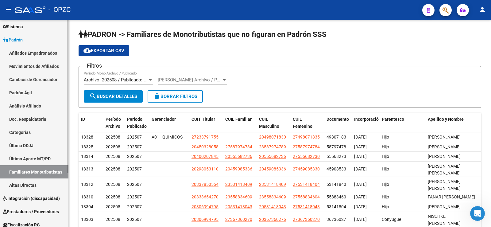
click at [28, 40] on link "Padrón" at bounding box center [34, 39] width 68 height 13
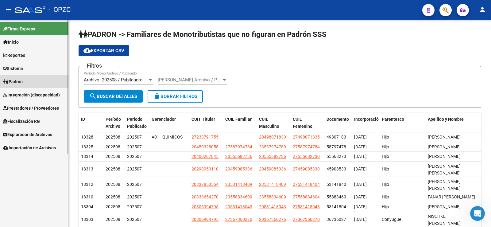
scroll to position [0, 0]
click at [25, 54] on span "Reportes" at bounding box center [14, 55] width 22 height 7
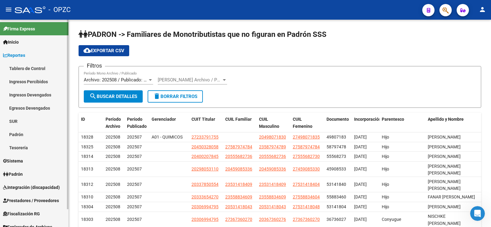
click at [33, 82] on link "Ingresos Percibidos" at bounding box center [34, 81] width 68 height 13
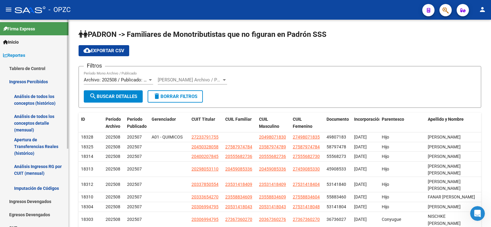
click at [39, 169] on link "Análisis Ingresos RG por CUIT (mensual)" at bounding box center [34, 169] width 68 height 23
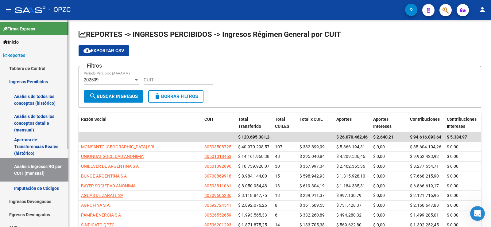
click at [36, 115] on link "Análisis de todos los conceptos detalle (mensual)" at bounding box center [34, 122] width 68 height 23
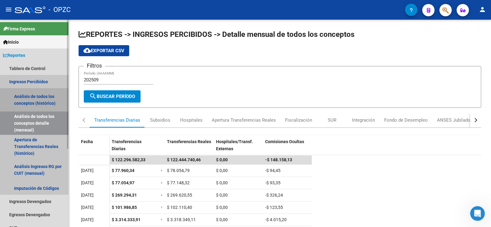
click at [44, 98] on link "Análisis de todos los conceptos (histórico)" at bounding box center [34, 99] width 68 height 23
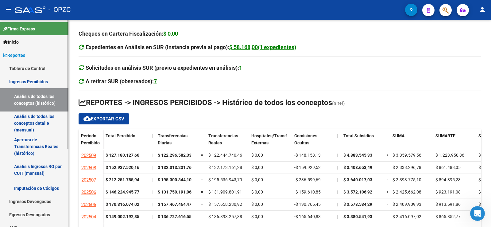
click at [45, 168] on link "Análisis Ingresos RG por CUIT (mensual)" at bounding box center [34, 169] width 68 height 23
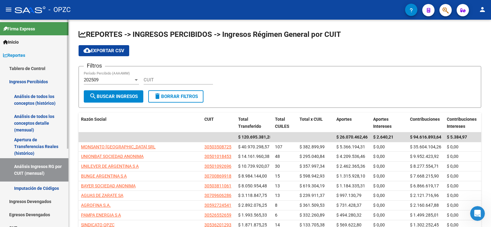
scroll to position [31, 0]
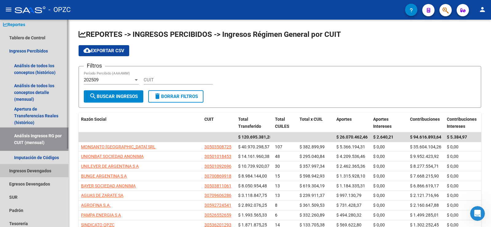
click at [34, 170] on link "Ingresos Devengados" at bounding box center [34, 170] width 68 height 13
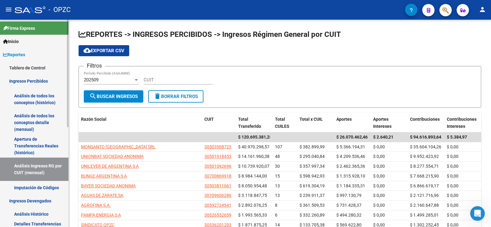
scroll to position [0, 0]
click at [42, 118] on link "Análisis de todos los conceptos detalle (mensual)" at bounding box center [34, 122] width 68 height 23
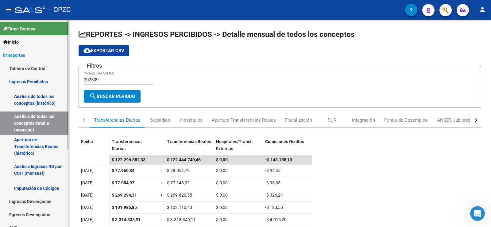
click at [31, 164] on link "Análisis Ingresos RG por CUIT (mensual)" at bounding box center [34, 169] width 68 height 23
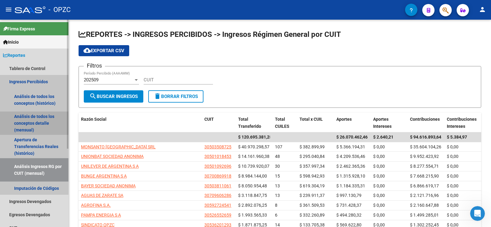
click at [30, 123] on link "Análisis de todos los conceptos detalle (mensual)" at bounding box center [34, 122] width 68 height 23
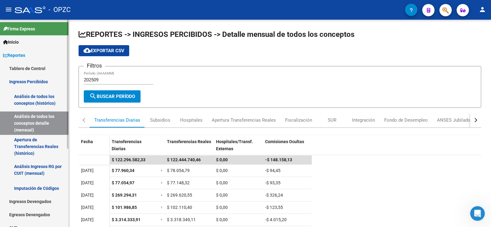
scroll to position [31, 0]
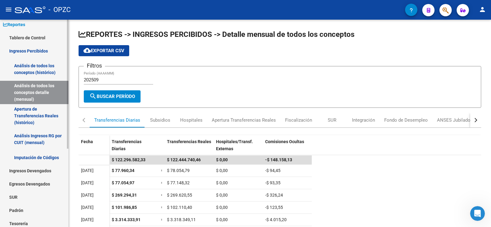
click at [44, 168] on link "Ingresos Devengados" at bounding box center [34, 170] width 68 height 13
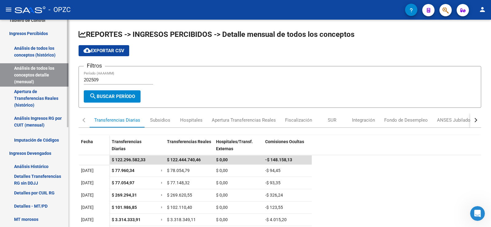
scroll to position [61, 0]
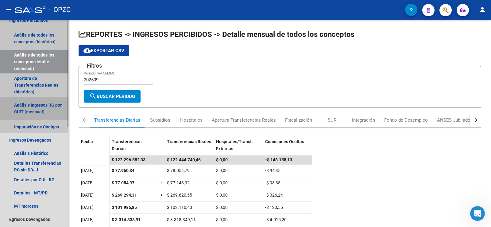
click at [52, 107] on link "Análisis Ingresos RG por CUIT (mensual)" at bounding box center [34, 108] width 68 height 23
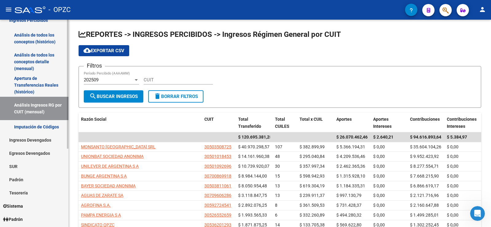
click at [39, 143] on link "Ingresos Devengados" at bounding box center [34, 139] width 68 height 13
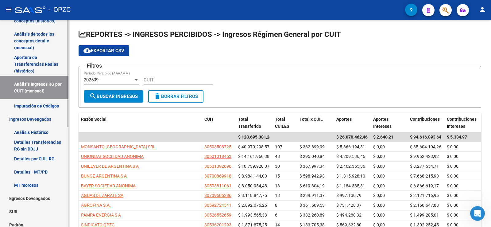
scroll to position [92, 0]
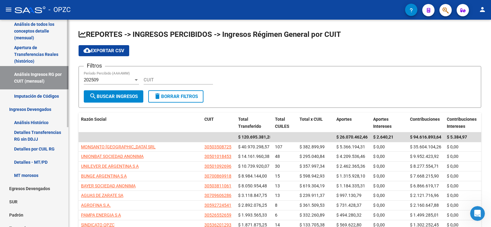
click at [47, 161] on link "Detalles - MT/PD" at bounding box center [34, 161] width 68 height 13
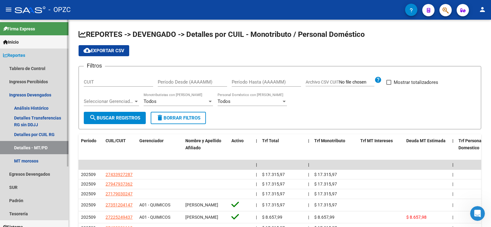
click at [25, 53] on span "Reportes" at bounding box center [14, 55] width 22 height 7
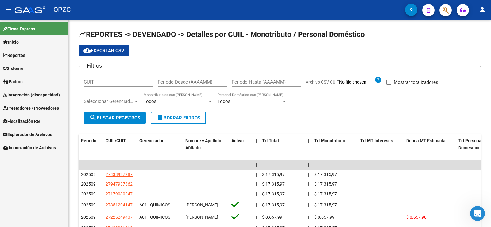
click at [25, 53] on span "Reportes" at bounding box center [14, 55] width 22 height 7
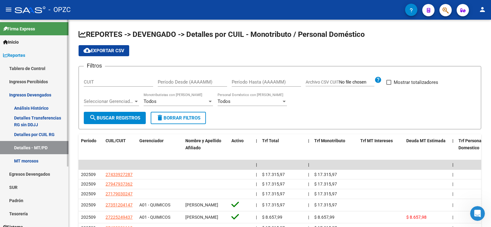
click at [37, 69] on link "Tablero de Control" at bounding box center [34, 68] width 68 height 13
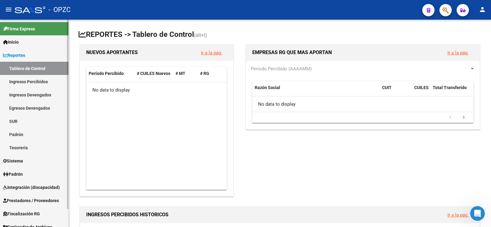
click at [37, 69] on link "Tablero de Control" at bounding box center [34, 68] width 68 height 13
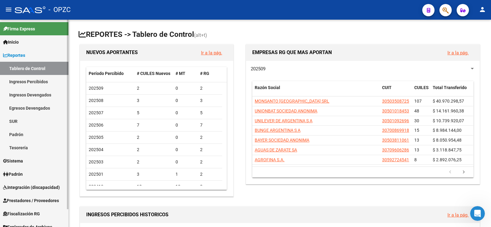
click at [38, 78] on link "Ingresos Percibidos" at bounding box center [34, 81] width 68 height 13
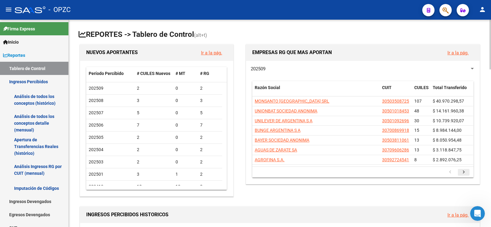
click at [464, 171] on icon "go to next page" at bounding box center [464, 172] width 8 height 7
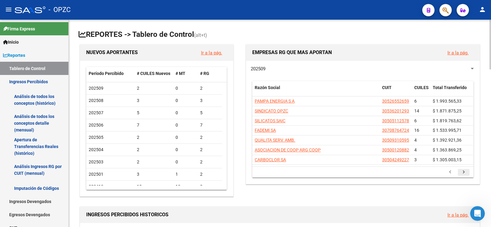
click at [464, 171] on icon "go to next page" at bounding box center [464, 172] width 8 height 7
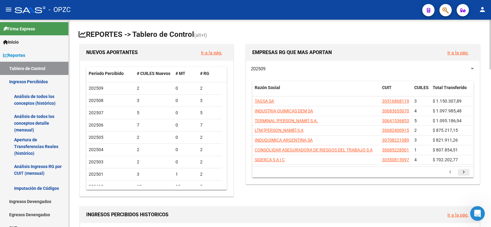
click at [464, 171] on icon "go to next page" at bounding box center [464, 172] width 8 height 7
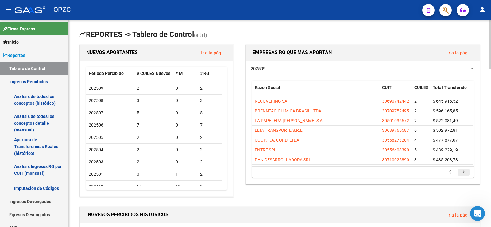
click at [464, 171] on icon "go to next page" at bounding box center [464, 172] width 8 height 7
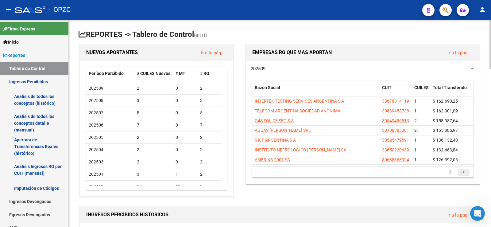
click at [464, 171] on icon "go to next page" at bounding box center [464, 172] width 8 height 7
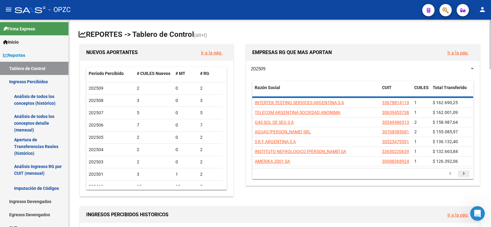
click at [464, 171] on icon "go to next page" at bounding box center [464, 174] width 8 height 7
click at [464, 167] on datatable-selection "INTERTEK TESTING SERVICES [GEOGRAPHIC_DATA] S A 33678814119 1 $ 162.690,25 TELE…" at bounding box center [362, 165] width 221 height 6
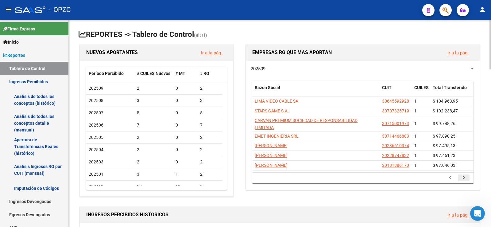
click at [464, 171] on datatable-selection "LIMA VIDEO CABLE SA 30645592928 1 $ 104.963,95 STARS GAME S.A. 30707325719 1 $ …" at bounding box center [362, 169] width 221 height 6
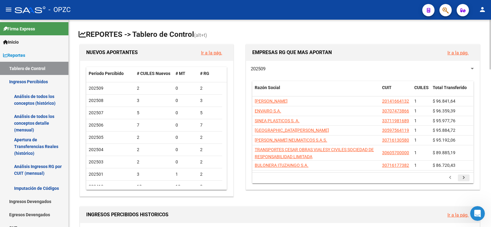
click at [466, 176] on icon "go to next page" at bounding box center [464, 178] width 8 height 7
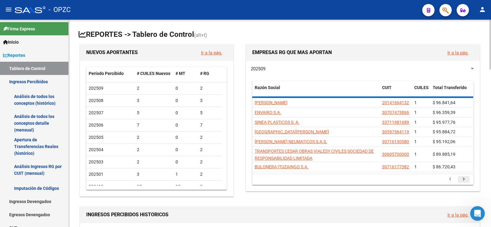
click at [466, 176] on icon "go to next page" at bounding box center [464, 179] width 8 height 7
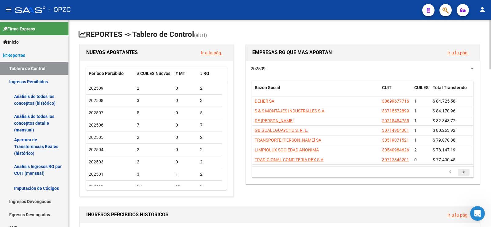
click at [466, 176] on icon "go to next page" at bounding box center [464, 172] width 8 height 7
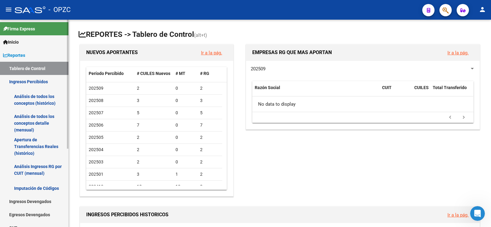
click at [33, 117] on link "Análisis de todos los conceptos detalle (mensual)" at bounding box center [34, 122] width 68 height 23
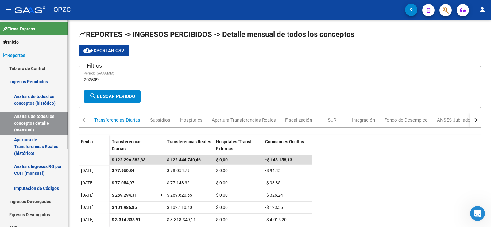
click at [33, 144] on link "Apertura de Transferencias Reales (histórico)" at bounding box center [34, 146] width 68 height 23
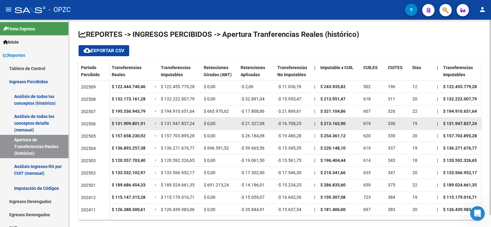
drag, startPoint x: 360, startPoint y: 126, endPoint x: 372, endPoint y: 126, distance: 11.7
click at [372, 126] on div "$ 131.909.801,91 = $ 131.947.837,24 $ 0,00 -$ 21.327,08 -$ 16.708,25 | $ 213.16…" at bounding box center [463, 124] width 709 height 12
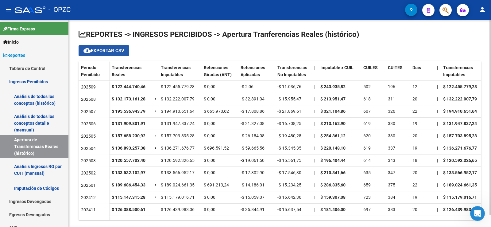
click at [113, 49] on span "cloud_download Exportar CSV" at bounding box center [104, 51] width 41 height 6
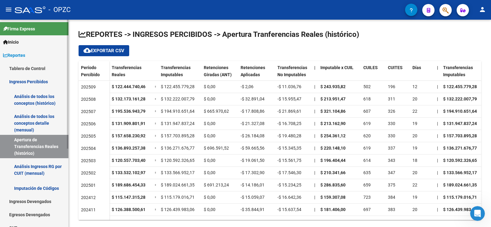
click at [44, 170] on link "Análisis Ingresos RG por CUIT (mensual)" at bounding box center [34, 169] width 68 height 23
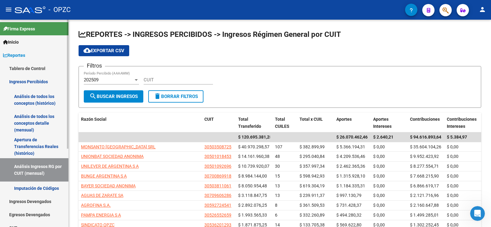
scroll to position [31, 0]
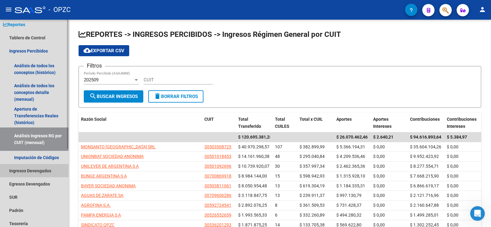
click at [44, 170] on link "Ingresos Devengados" at bounding box center [34, 170] width 68 height 13
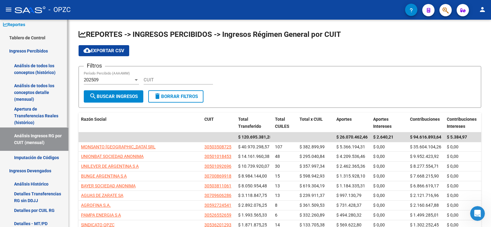
scroll to position [61, 0]
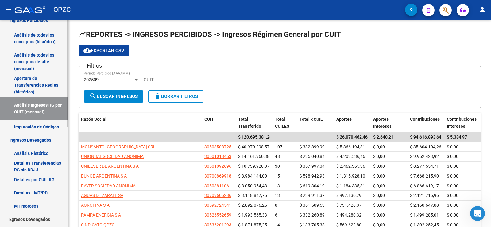
click at [42, 180] on link "Detalles por CUIL RG" at bounding box center [34, 179] width 68 height 13
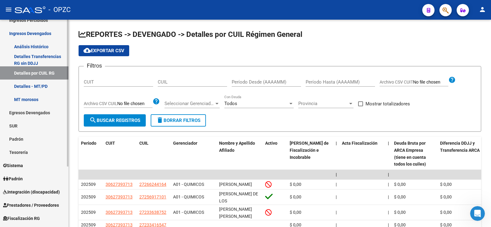
scroll to position [31, 0]
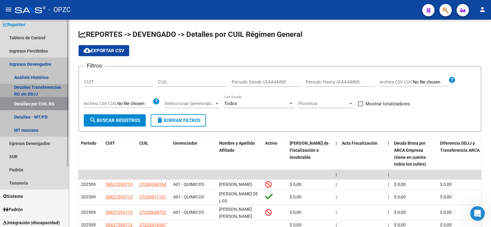
click at [37, 85] on link "Detalles Transferencias RG sin DDJJ" at bounding box center [34, 90] width 68 height 13
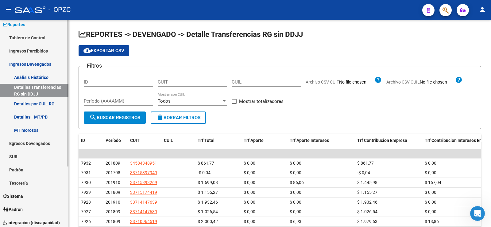
click at [36, 77] on link "Análisis Histórico" at bounding box center [34, 77] width 68 height 13
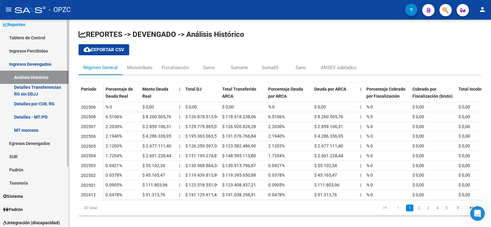
click at [37, 65] on link "Ingresos Devengados" at bounding box center [34, 63] width 68 height 13
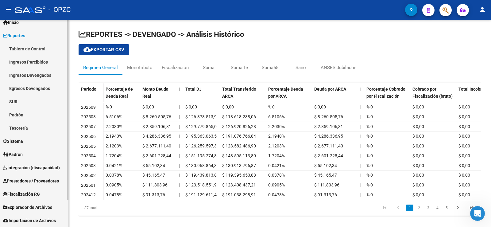
scroll to position [20, 0]
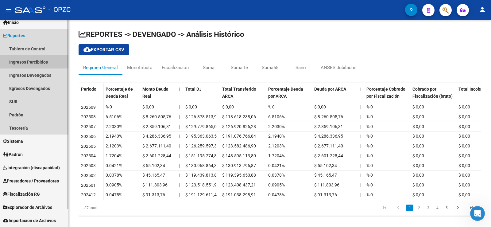
click at [32, 63] on link "Ingresos Percibidos" at bounding box center [34, 61] width 68 height 13
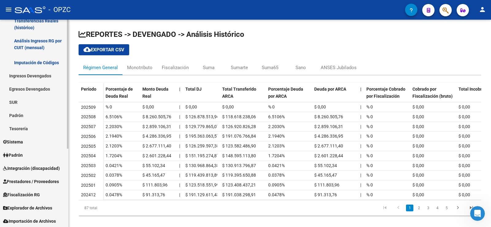
scroll to position [126, 0]
click at [23, 151] on span "Padrón" at bounding box center [13, 154] width 20 height 7
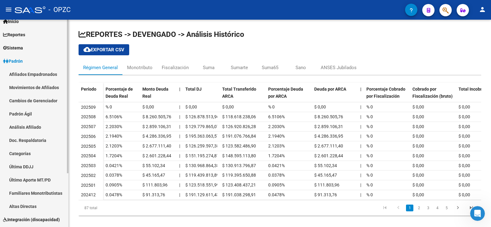
scroll to position [11, 0]
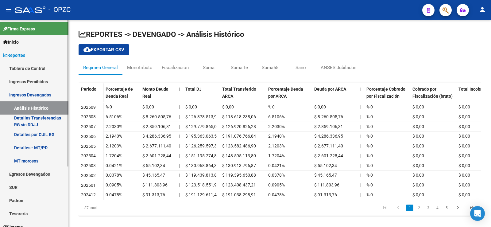
click at [25, 54] on span "Reportes" at bounding box center [14, 55] width 22 height 7
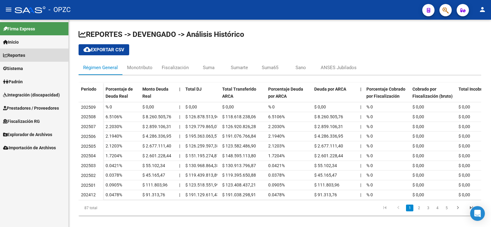
click at [25, 54] on span "Reportes" at bounding box center [14, 55] width 22 height 7
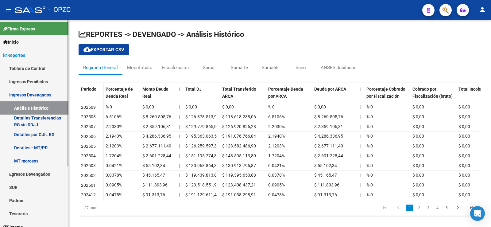
click at [33, 78] on link "Ingresos Percibidos" at bounding box center [34, 81] width 68 height 13
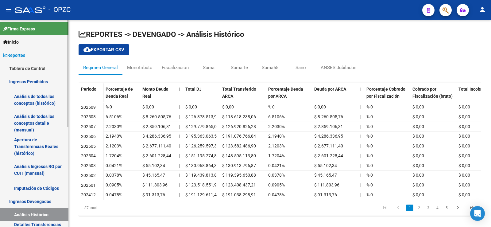
click at [40, 120] on link "Análisis de todos los conceptos detalle (mensual)" at bounding box center [34, 122] width 68 height 23
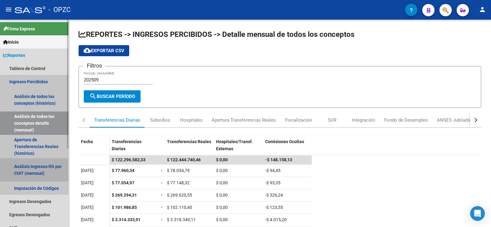
click at [39, 166] on link "Análisis Ingresos RG por CUIT (mensual)" at bounding box center [34, 169] width 68 height 23
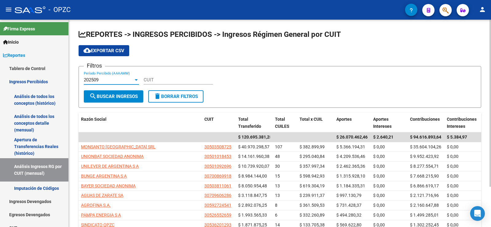
click at [133, 79] on div "202509" at bounding box center [109, 80] width 50 height 6
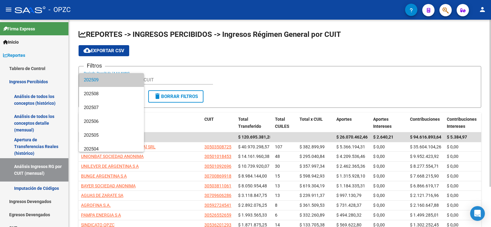
click at [133, 79] on span "202509" at bounding box center [111, 80] width 55 height 14
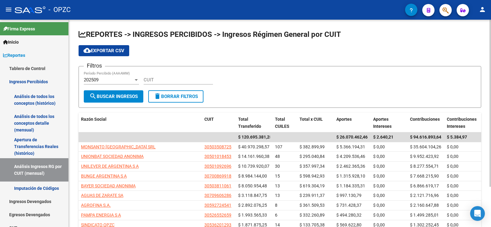
click at [245, 83] on div "Filtros 202509 Período Percibido (AAAAMM) CUIT" at bounding box center [280, 80] width 393 height 19
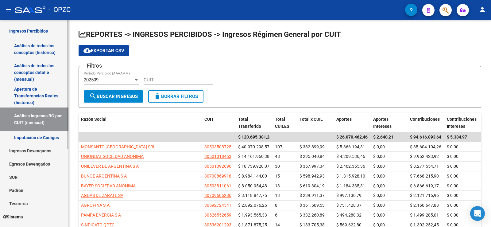
scroll to position [61, 0]
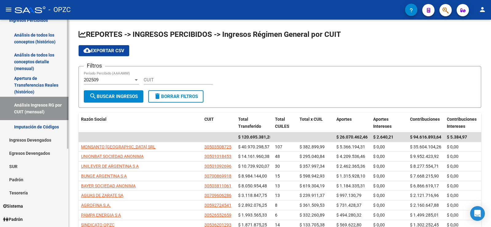
click at [46, 140] on link "Ingresos Devengados" at bounding box center [34, 139] width 68 height 13
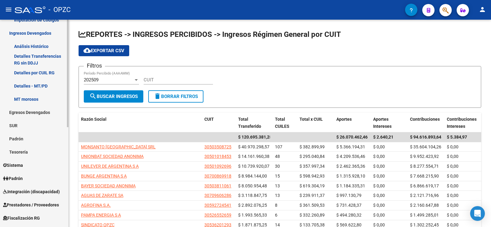
scroll to position [184, 0]
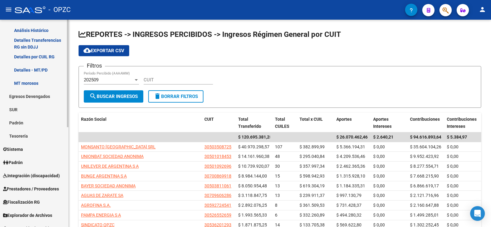
click at [23, 121] on link "Padrón" at bounding box center [34, 122] width 68 height 13
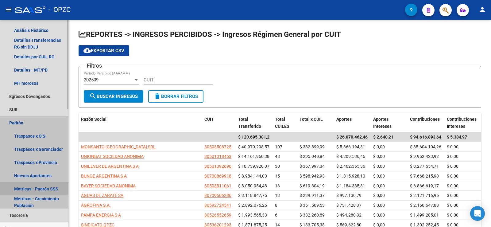
click at [31, 187] on link "Métricas - Padrón SSS" at bounding box center [34, 188] width 68 height 13
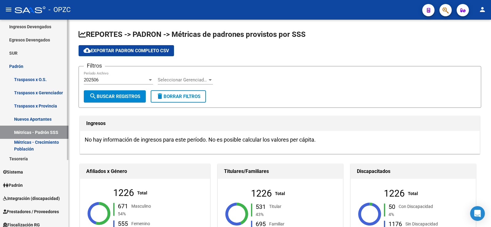
scroll to position [37, 0]
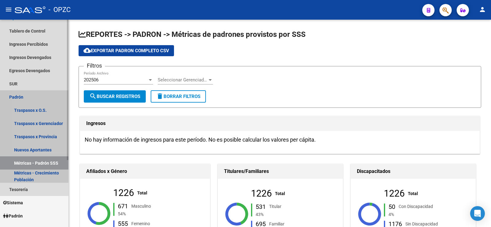
click at [31, 94] on link "Padrón" at bounding box center [34, 96] width 68 height 13
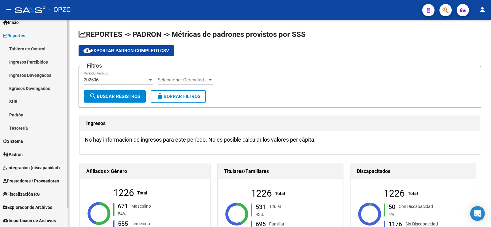
scroll to position [20, 0]
click at [34, 36] on link "Reportes" at bounding box center [34, 35] width 68 height 13
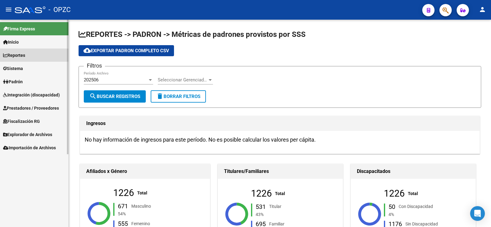
scroll to position [0, 0]
click at [25, 54] on span "Reportes" at bounding box center [14, 55] width 22 height 7
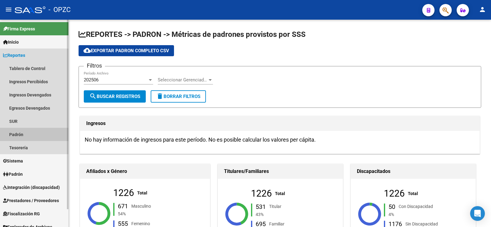
click at [17, 132] on link "Padrón" at bounding box center [34, 134] width 68 height 13
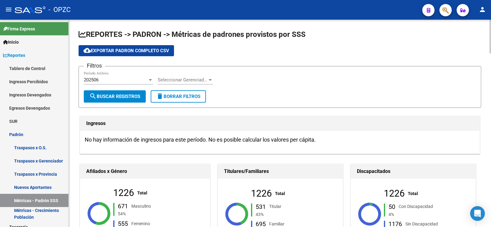
click at [210, 80] on div at bounding box center [210, 80] width 3 height 2
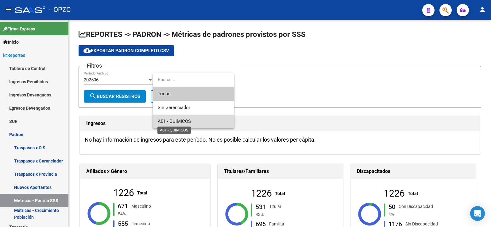
click at [185, 120] on span "A01 - QUIMICOS" at bounding box center [174, 122] width 33 height 6
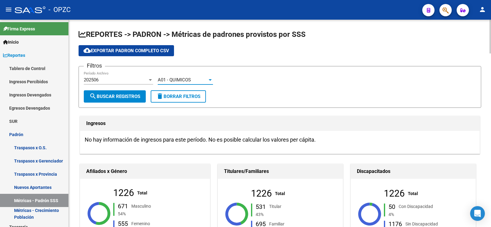
click at [131, 96] on span "search Buscar Registros" at bounding box center [114, 97] width 51 height 6
click at [199, 75] on div "A01 - QUIMICOS Seleccionar Gerenciador" at bounding box center [185, 77] width 55 height 13
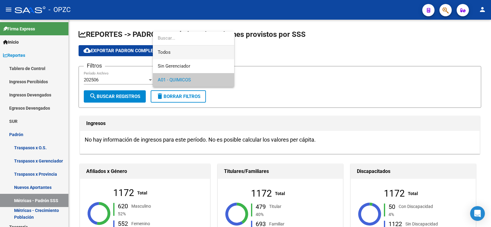
click at [184, 52] on span "Todos" at bounding box center [194, 52] width 72 height 14
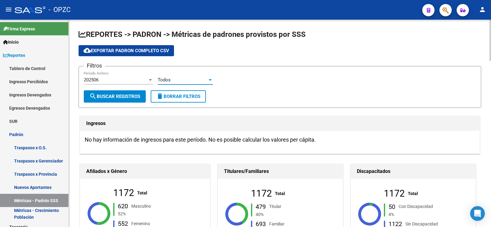
click at [130, 97] on span "search Buscar Registros" at bounding box center [114, 97] width 51 height 6
click at [200, 78] on div "Todos" at bounding box center [183, 80] width 50 height 6
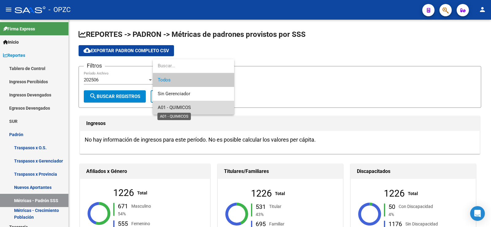
click at [184, 105] on span "A01 - QUIMICOS" at bounding box center [174, 108] width 33 height 6
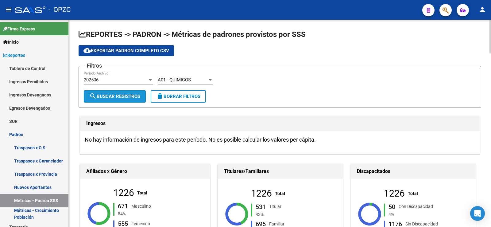
click at [122, 94] on span "search Buscar Registros" at bounding box center [114, 97] width 51 height 6
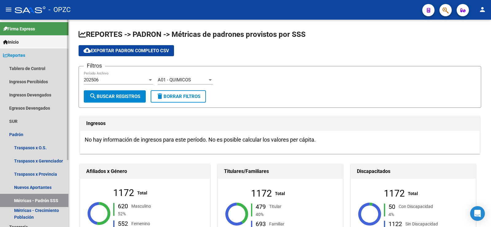
click at [18, 53] on span "Reportes" at bounding box center [14, 55] width 22 height 7
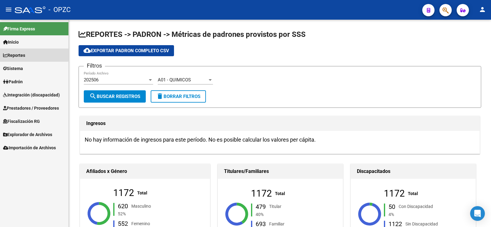
click at [18, 53] on span "Reportes" at bounding box center [14, 55] width 22 height 7
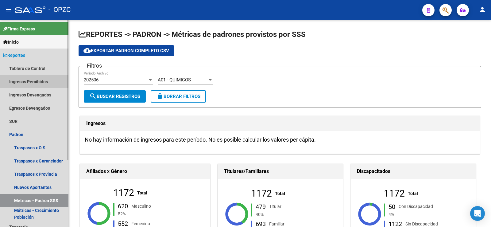
click at [25, 83] on link "Ingresos Percibidos" at bounding box center [34, 81] width 68 height 13
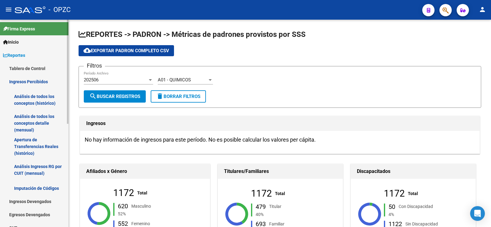
click at [39, 119] on link "Análisis de todos los conceptos detalle (mensual)" at bounding box center [34, 122] width 68 height 23
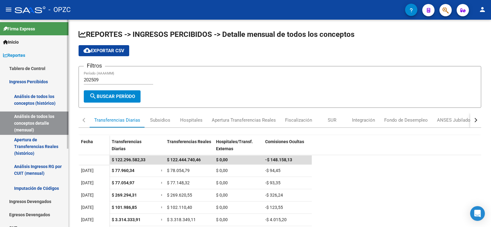
click at [27, 166] on link "Análisis Ingresos RG por CUIT (mensual)" at bounding box center [34, 169] width 68 height 23
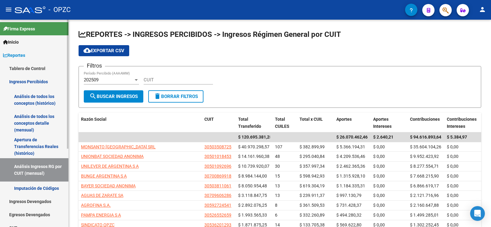
click at [33, 119] on link "Análisis de todos los conceptos detalle (mensual)" at bounding box center [34, 122] width 68 height 23
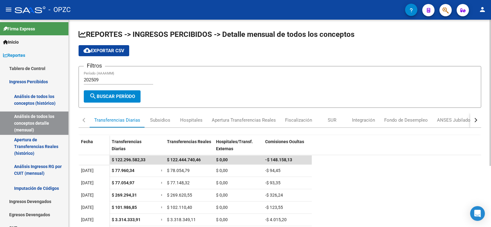
click at [475, 119] on div "button" at bounding box center [475, 120] width 4 height 4
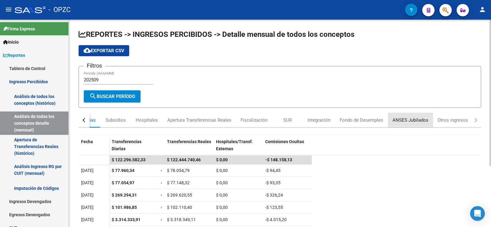
click at [410, 119] on div "ANSES Jubilados" at bounding box center [411, 120] width 36 height 7
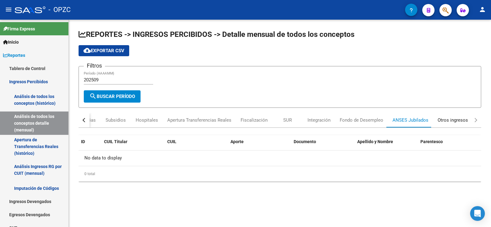
click at [457, 120] on div "Otros ingresos" at bounding box center [453, 120] width 30 height 7
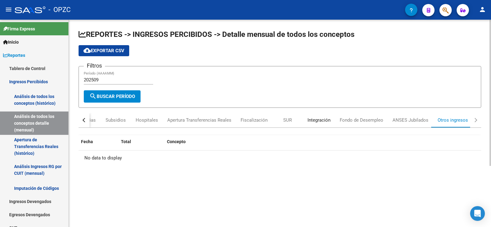
click at [321, 120] on div "Integración" at bounding box center [319, 120] width 23 height 7
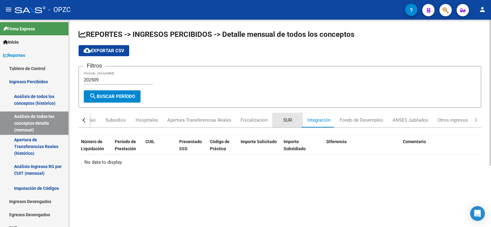
click at [289, 122] on div "SUR" at bounding box center [287, 120] width 9 height 7
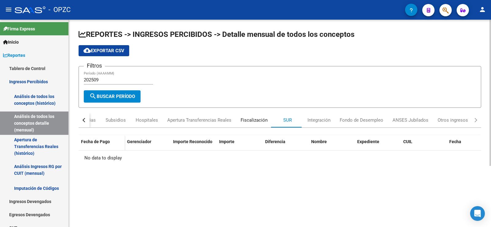
click at [244, 120] on div "Fiscalización" at bounding box center [254, 120] width 27 height 7
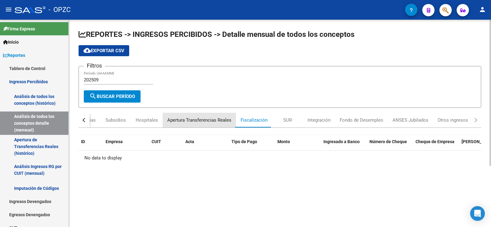
click at [222, 120] on div "Apertura Transferencias Reales" at bounding box center [199, 120] width 64 height 7
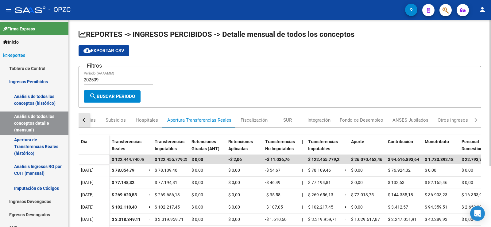
click at [86, 119] on div "button" at bounding box center [85, 120] width 4 height 4
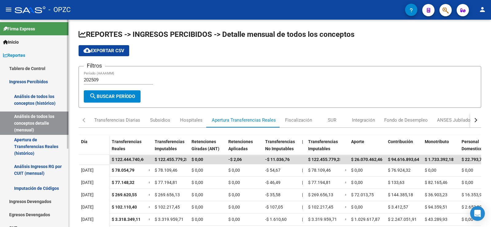
click at [25, 52] on span "Reportes" at bounding box center [14, 55] width 22 height 7
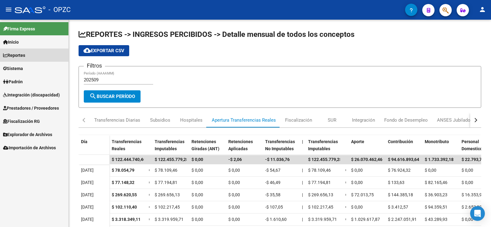
click at [25, 52] on span "Reportes" at bounding box center [14, 55] width 22 height 7
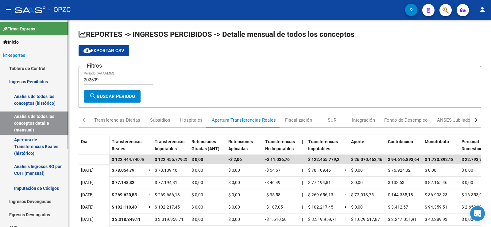
click at [39, 168] on link "Análisis Ingresos RG por CUIT (mensual)" at bounding box center [34, 169] width 68 height 23
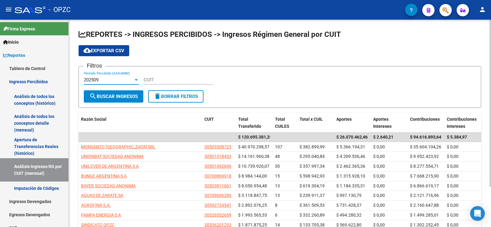
click at [135, 81] on div at bounding box center [137, 79] width 6 height 5
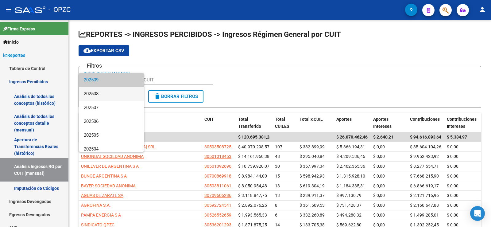
click at [108, 94] on span "202508" at bounding box center [111, 94] width 55 height 14
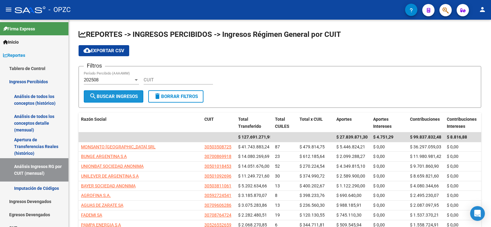
click at [108, 94] on span "search Buscar Ingresos" at bounding box center [113, 97] width 49 height 6
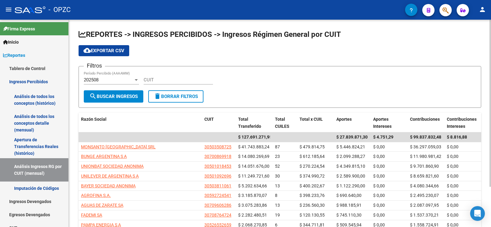
click at [111, 52] on span "cloud_download Exportar CSV" at bounding box center [104, 51] width 41 height 6
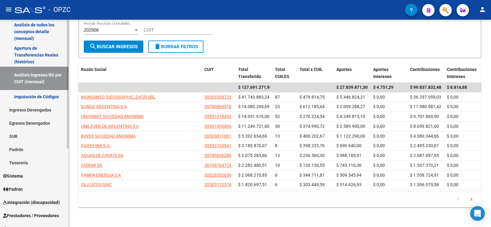
scroll to position [92, 0]
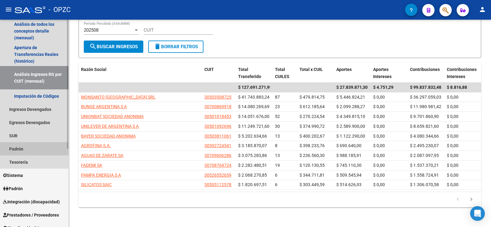
click at [25, 150] on link "Padrón" at bounding box center [34, 148] width 68 height 13
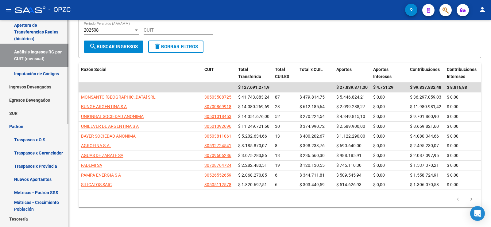
scroll to position [123, 0]
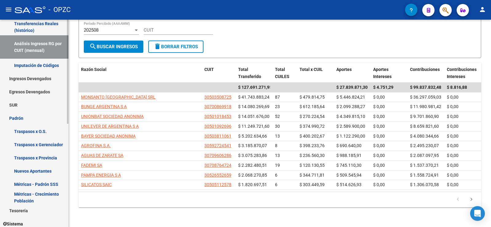
click at [29, 183] on link "Métricas - Padrón SSS" at bounding box center [34, 184] width 68 height 13
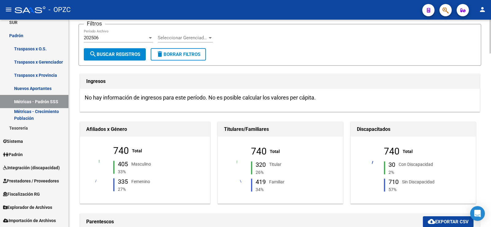
scroll to position [50, 0]
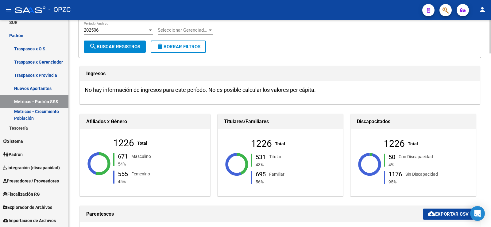
click at [206, 29] on span "Seleccionar Gerenciador" at bounding box center [183, 30] width 50 height 6
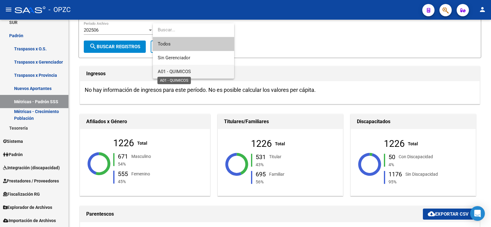
click at [182, 70] on span "A01 - QUIMICOS" at bounding box center [174, 72] width 33 height 6
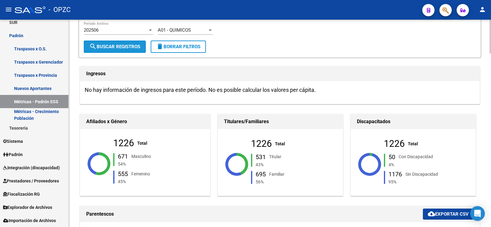
click at [133, 45] on span "search Buscar Registros" at bounding box center [114, 47] width 51 height 6
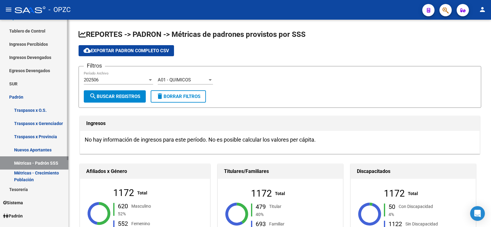
scroll to position [7, 0]
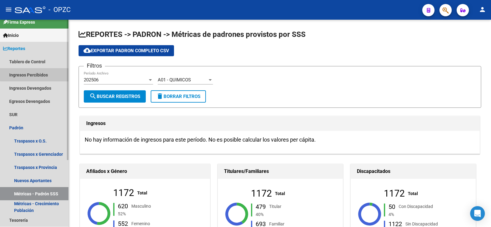
click at [38, 74] on link "Ingresos Percibidos" at bounding box center [34, 74] width 68 height 13
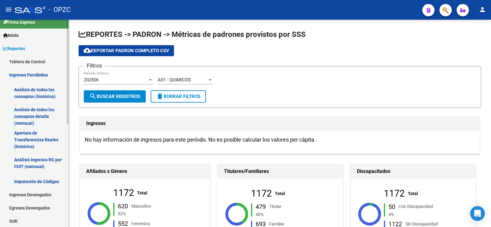
click at [55, 159] on link "Análisis Ingresos RG por CUIT (mensual)" at bounding box center [34, 162] width 68 height 23
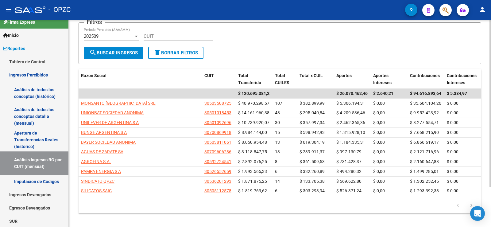
scroll to position [50, 0]
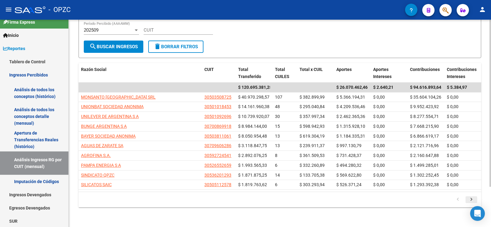
click at [471, 200] on icon "go to next page" at bounding box center [472, 200] width 8 height 7
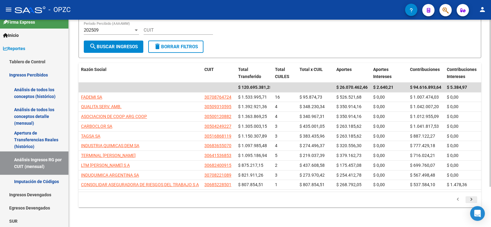
click at [471, 200] on icon "go to next page" at bounding box center [472, 200] width 8 height 7
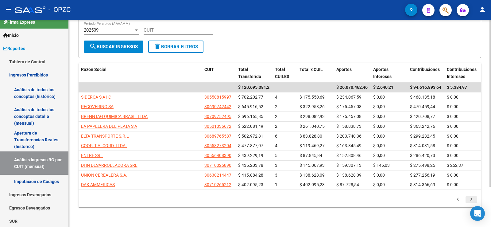
click at [471, 200] on icon "go to next page" at bounding box center [472, 200] width 8 height 7
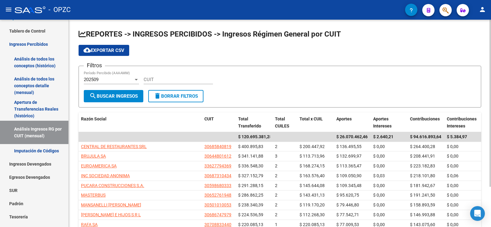
scroll to position [0, 0]
click at [132, 81] on div "202509" at bounding box center [109, 80] width 50 height 6
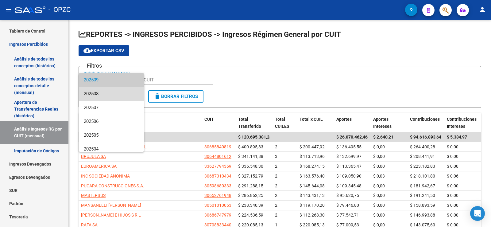
click at [113, 92] on span "202508" at bounding box center [111, 94] width 55 height 14
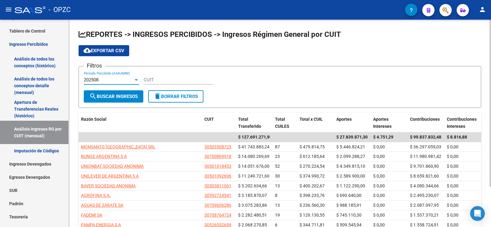
click at [121, 80] on div "202508" at bounding box center [109, 80] width 50 height 6
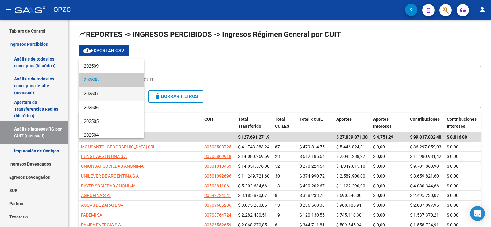
click at [111, 94] on span "202507" at bounding box center [111, 94] width 55 height 14
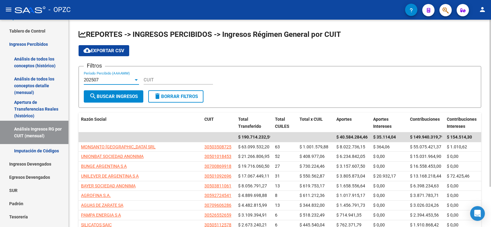
click at [121, 80] on div "202507" at bounding box center [109, 80] width 50 height 6
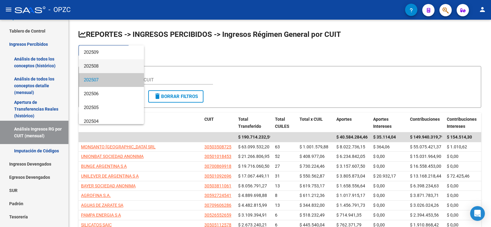
click at [119, 66] on span "202508" at bounding box center [111, 66] width 55 height 14
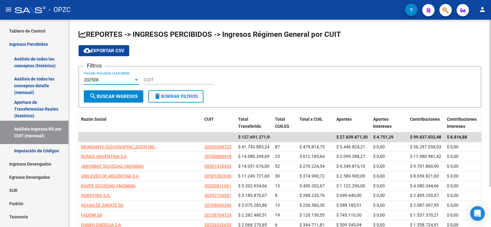
click at [116, 81] on div "202508" at bounding box center [109, 80] width 50 height 6
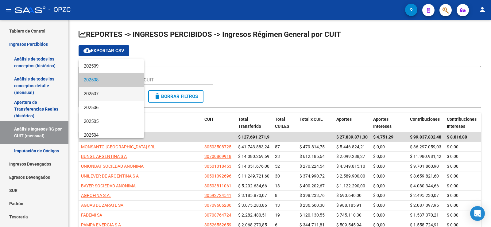
click at [115, 94] on span "202507" at bounding box center [111, 94] width 55 height 14
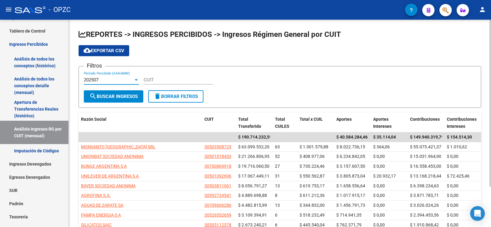
click at [117, 80] on div "202507" at bounding box center [109, 80] width 50 height 6
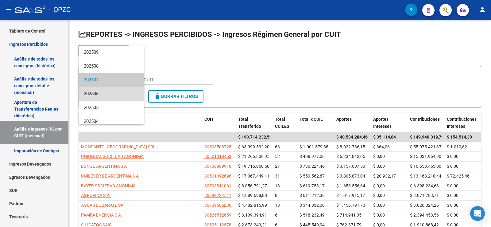
click at [111, 91] on span "202506" at bounding box center [111, 94] width 55 height 14
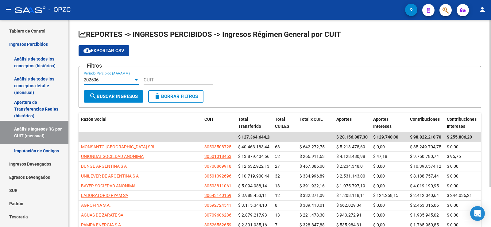
click at [113, 79] on div "202506" at bounding box center [109, 80] width 50 height 6
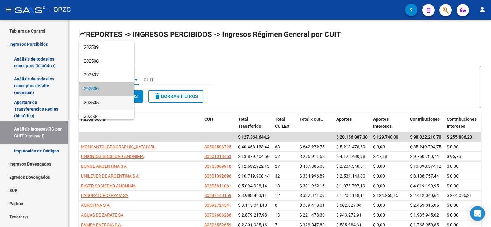
scroll to position [9, 0]
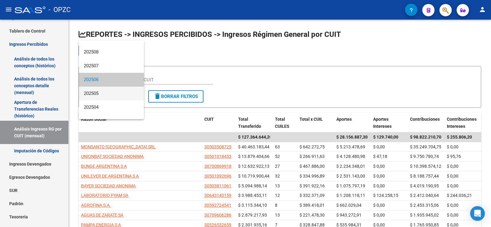
click at [111, 93] on span "202505" at bounding box center [111, 94] width 55 height 14
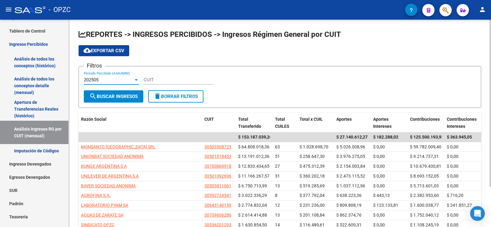
click at [114, 77] on div "202505" at bounding box center [109, 80] width 50 height 6
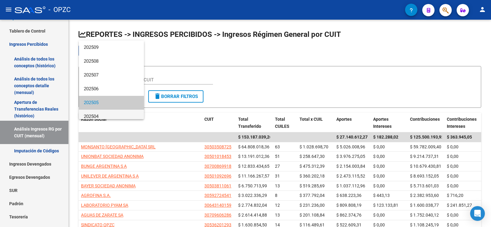
scroll to position [23, 0]
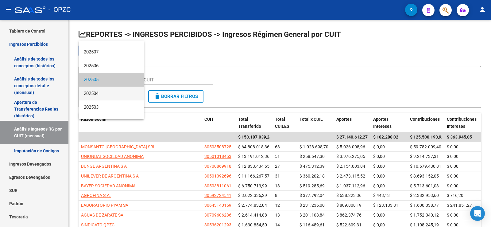
click at [109, 92] on span "202504" at bounding box center [111, 94] width 55 height 14
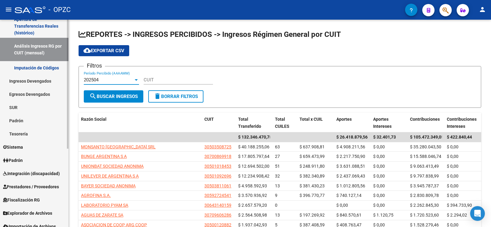
scroll to position [126, 0]
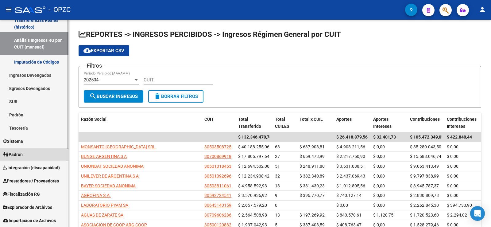
click at [23, 152] on span "Padrón" at bounding box center [13, 154] width 20 height 7
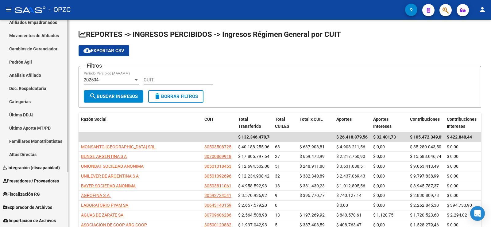
scroll to position [72, 0]
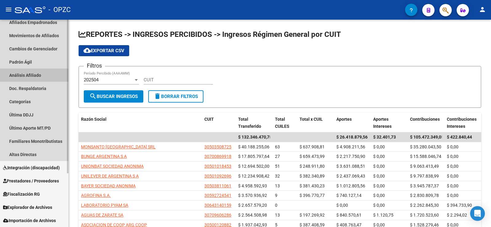
click at [35, 75] on link "Análisis Afiliado" at bounding box center [34, 74] width 68 height 13
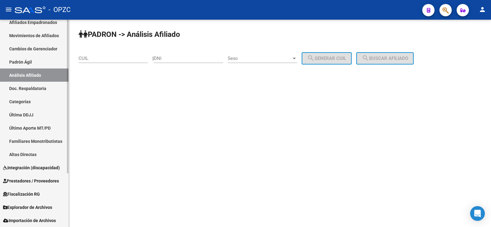
click at [45, 21] on link "Afiliados Empadronados" at bounding box center [34, 22] width 68 height 13
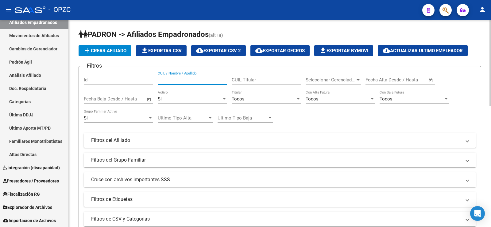
click at [199, 79] on input "CUIL / Nombre / Apellido" at bounding box center [192, 80] width 69 height 6
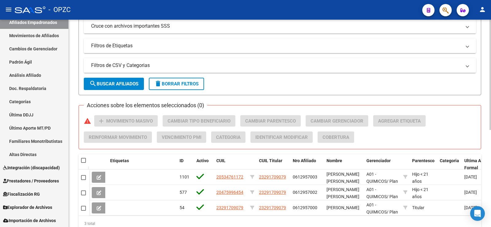
scroll to position [182, 0]
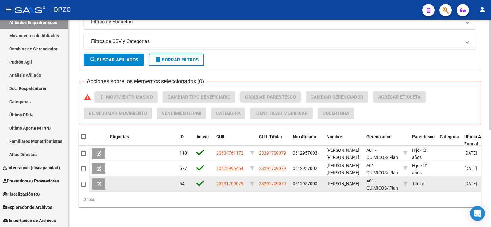
type input "campoa"
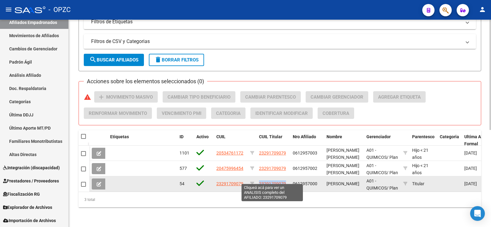
drag, startPoint x: 290, startPoint y: 178, endPoint x: 259, endPoint y: 178, distance: 30.4
click at [259, 178] on datatable-body-cell "23291709079" at bounding box center [274, 183] width 34 height 15
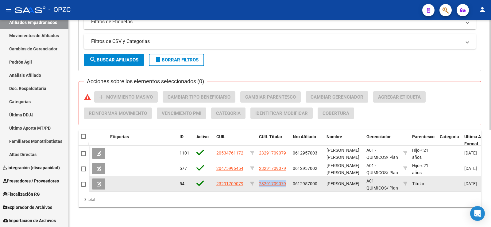
copy span "23291709079"
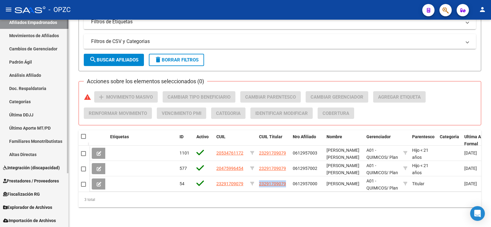
click at [37, 206] on span "Explorador de Archivos" at bounding box center [27, 207] width 49 height 7
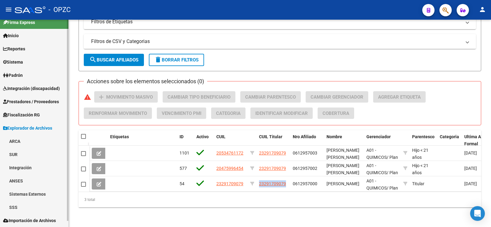
scroll to position [6, 0]
click at [18, 139] on link "ARCA" at bounding box center [34, 141] width 68 height 13
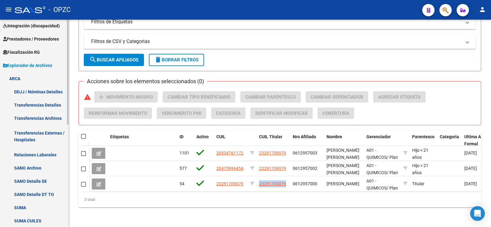
scroll to position [68, 0]
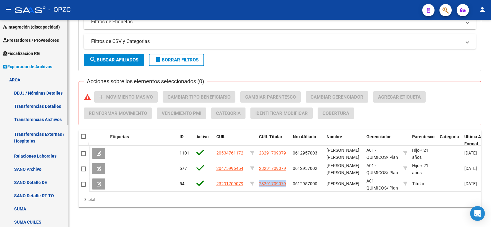
click at [38, 155] on link "Relaciones Laborales" at bounding box center [34, 155] width 68 height 13
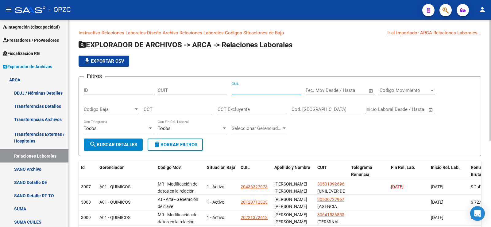
paste input "23-29170907-9"
type input "23-29170907-9"
click at [121, 143] on span "search Buscar Detalles" at bounding box center [113, 145] width 48 height 6
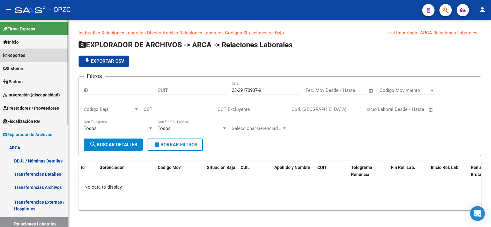
click at [25, 56] on span "Reportes" at bounding box center [14, 55] width 22 height 7
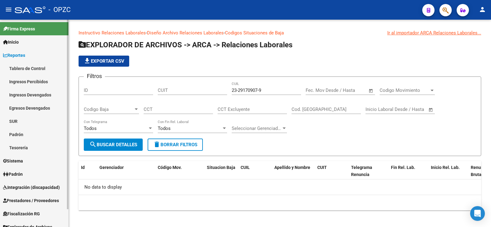
click at [31, 81] on link "Ingresos Percibidos" at bounding box center [34, 81] width 68 height 13
